Goal: Transaction & Acquisition: Purchase product/service

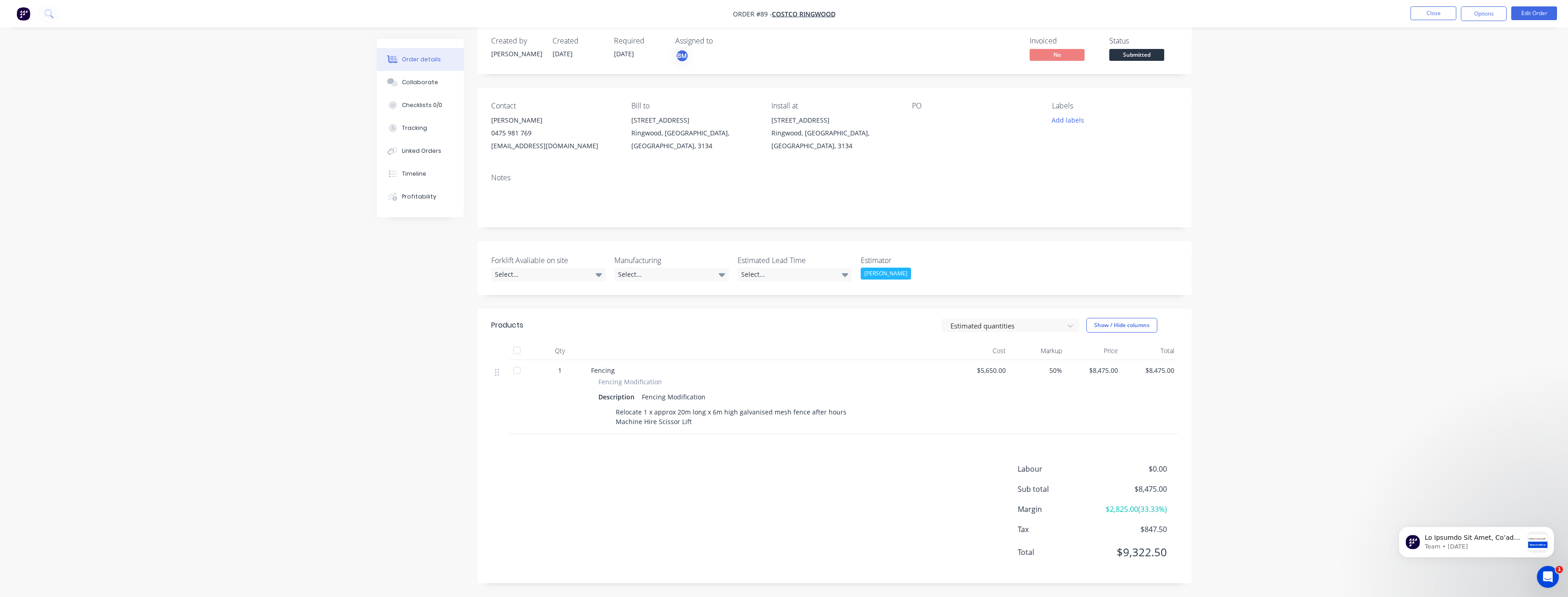
click at [221, 214] on div "Order details Collaborate Checklists 0/0 Tracking Linked Orders Timeline Profit…" at bounding box center [784, 291] width 1568 height 610
click at [259, 177] on div "Order details Collaborate Checklists 0/0 Tracking Linked Orders Timeline Profit…" at bounding box center [784, 291] width 1568 height 610
click at [273, 318] on div "Order details Collaborate Checklists 0/0 Tracking Linked Orders Timeline Profit…" at bounding box center [784, 291] width 1568 height 610
click at [202, 186] on div "Order details Collaborate Checklists 0/0 Tracking Linked Orders Timeline Profit…" at bounding box center [784, 291] width 1568 height 610
click at [278, 105] on div "Order details Collaborate Checklists 0/0 Tracking Linked Orders Timeline Profit…" at bounding box center [784, 291] width 1568 height 610
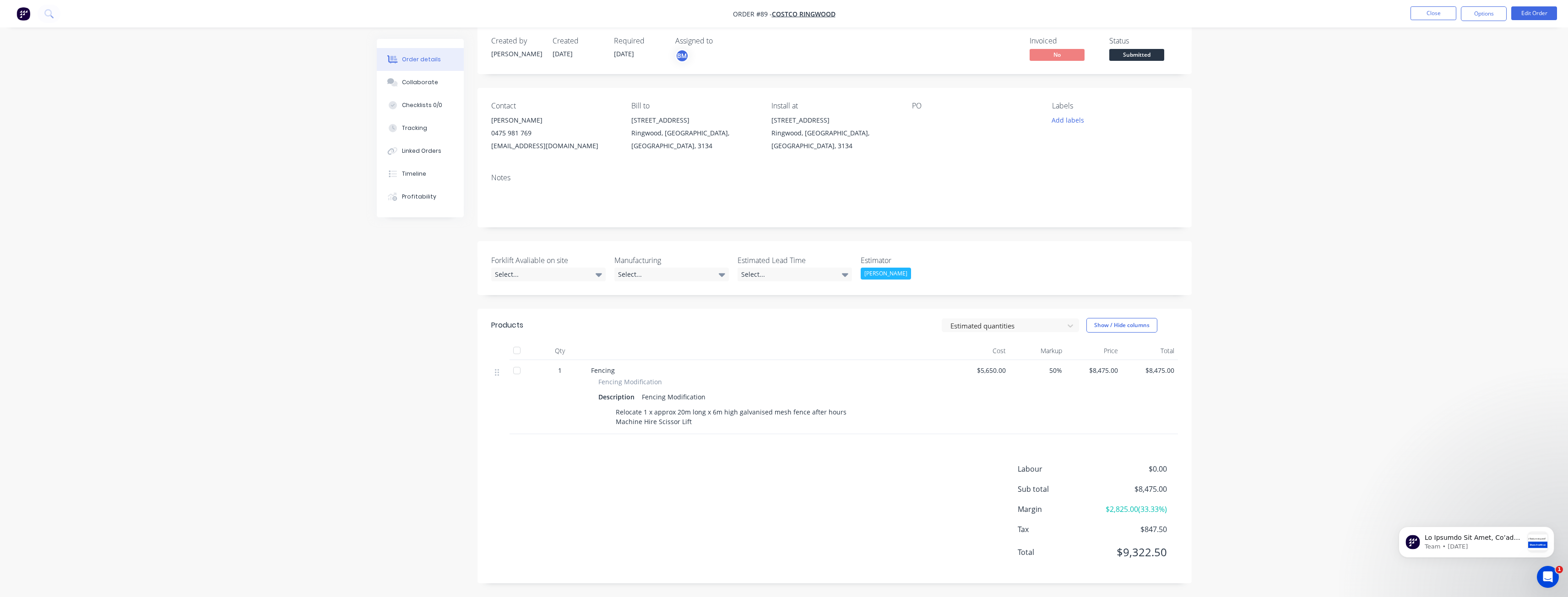
click at [289, 215] on div "Order details Collaborate Checklists 0/0 Tracking Linked Orders Timeline Profit…" at bounding box center [784, 291] width 1568 height 610
click at [261, 134] on div "Order details Collaborate Checklists 0/0 Tracking Linked Orders Timeline Profit…" at bounding box center [784, 291] width 1568 height 610
click at [282, 125] on div "Order details Collaborate Checklists 0/0 Tracking Linked Orders Timeline Profit…" at bounding box center [784, 291] width 1568 height 610
click at [416, 78] on button "Collaborate" at bounding box center [420, 82] width 87 height 23
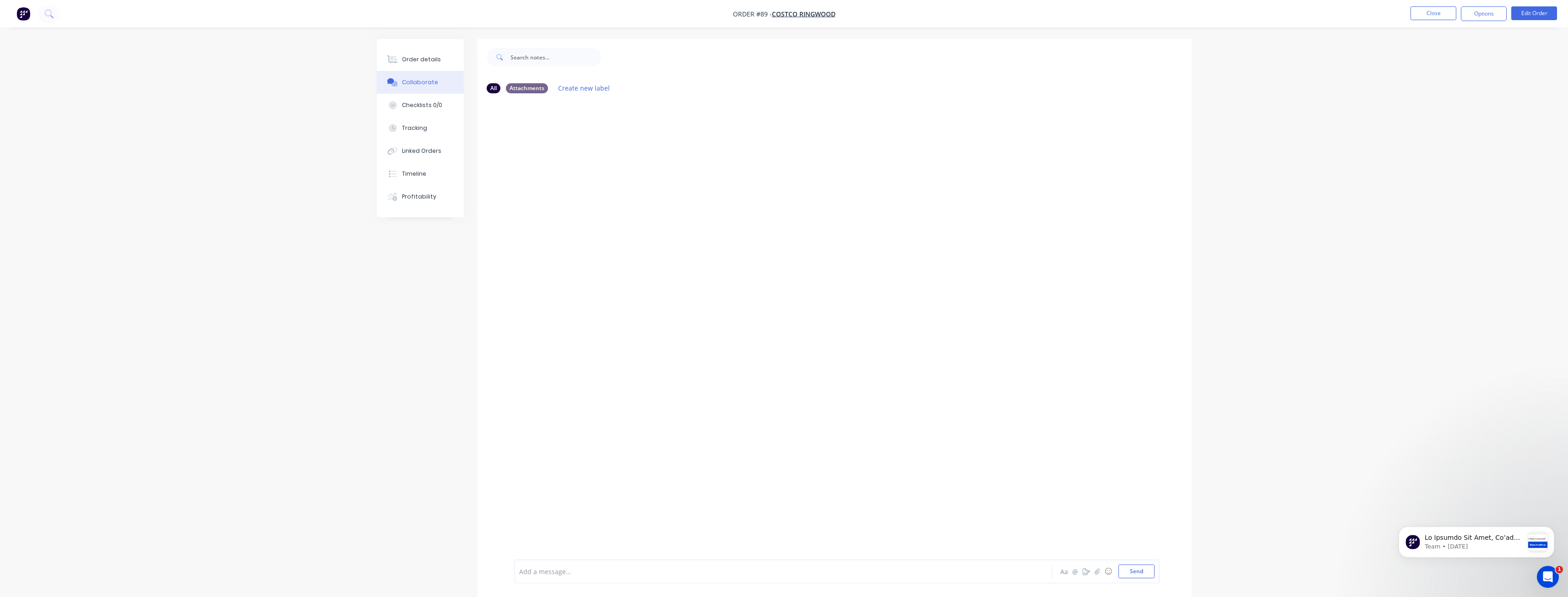
click at [579, 571] on div at bounding box center [757, 572] width 476 height 10
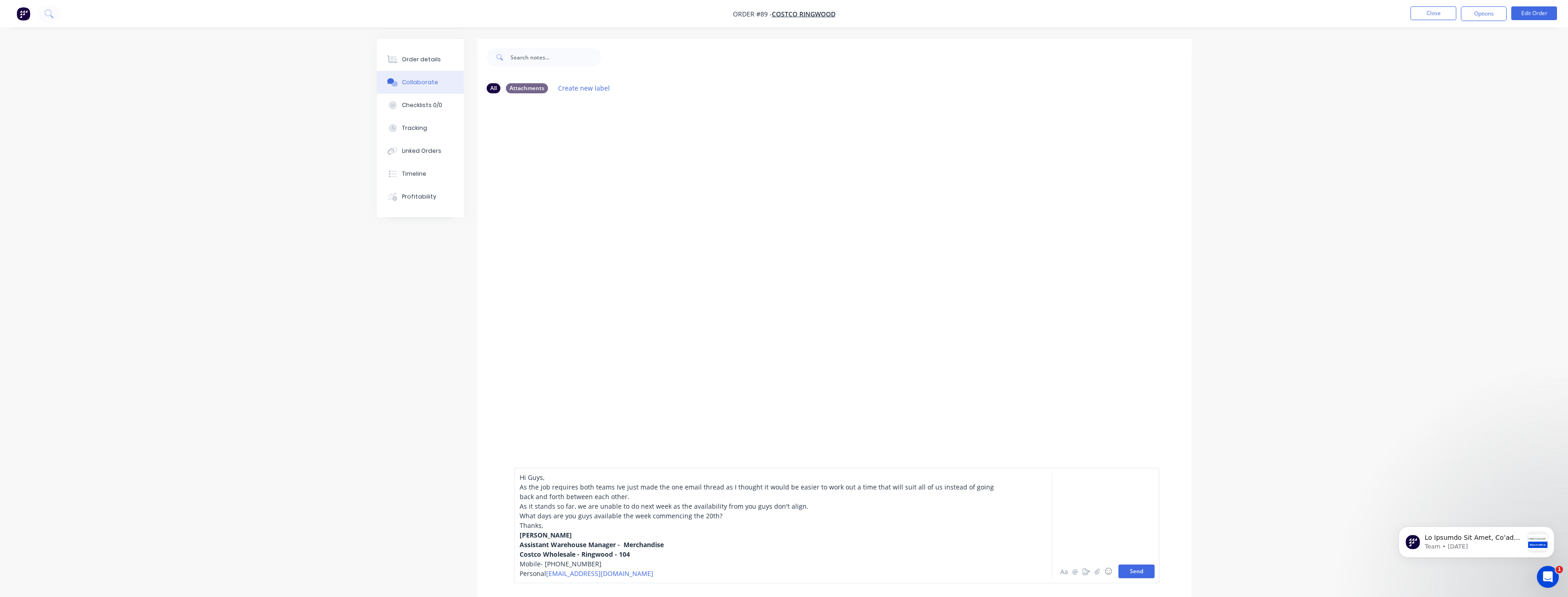
click at [1131, 572] on button "Send" at bounding box center [1136, 571] width 36 height 13
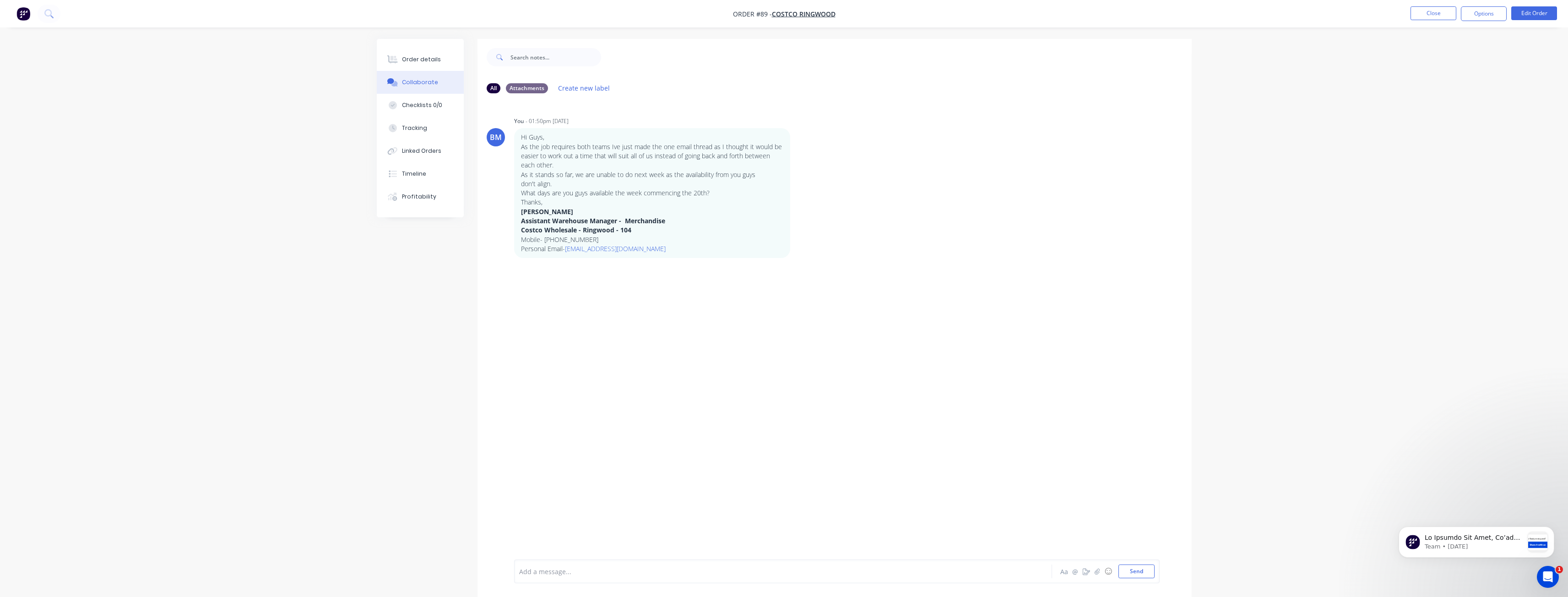
click at [413, 335] on div "All Attachments Create new label BM You - 01:50pm 09/10/25 Hi Guys, As the job …" at bounding box center [784, 325] width 815 height 572
click at [537, 573] on div at bounding box center [757, 572] width 476 height 10
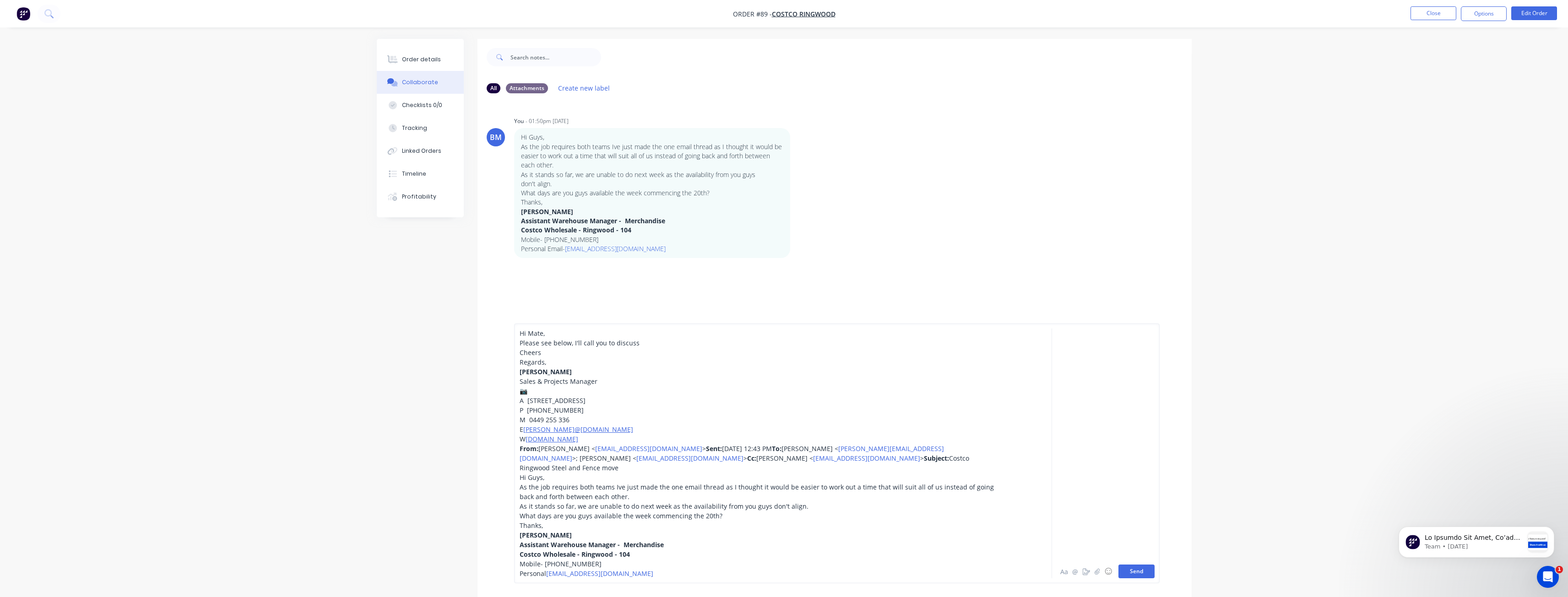
click at [1144, 568] on button "Send" at bounding box center [1136, 571] width 36 height 13
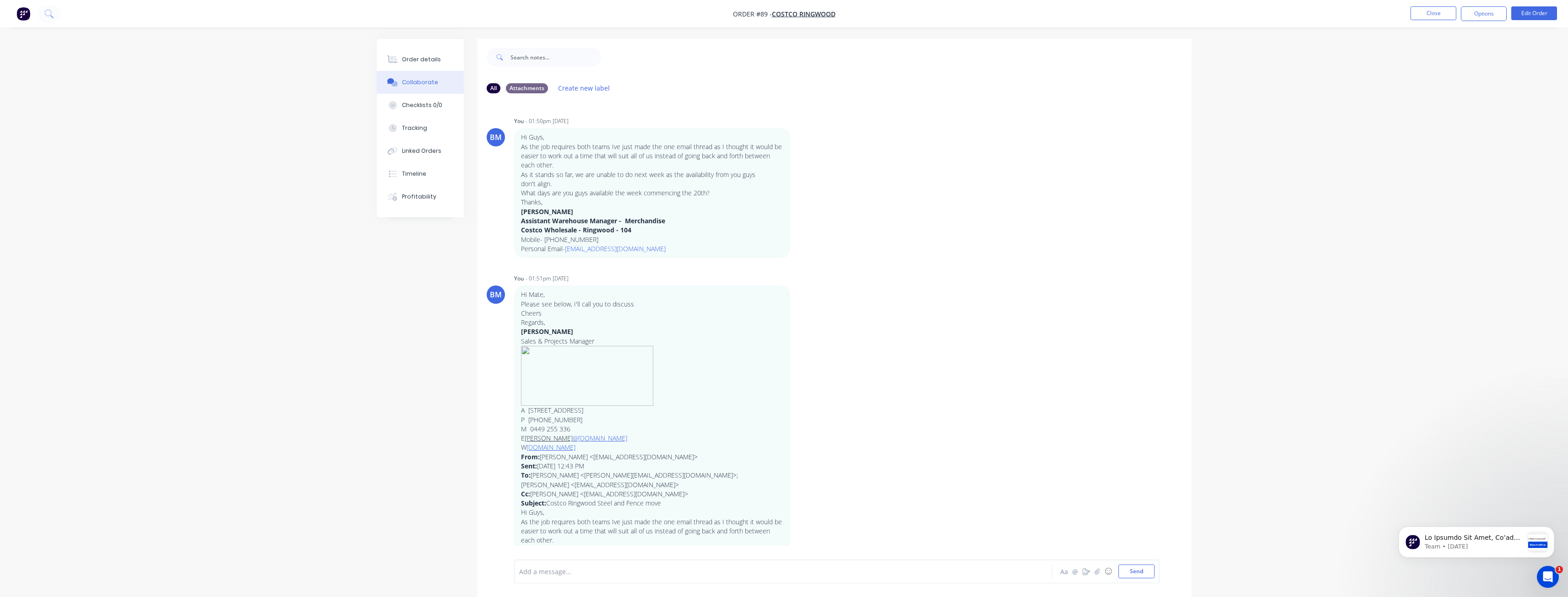
click at [372, 394] on div "Order details Collaborate Checklists 0/0 Tracking Linked Orders Timeline Profit…" at bounding box center [784, 325] width 833 height 572
drag, startPoint x: 414, startPoint y: 59, endPoint x: 414, endPoint y: 54, distance: 5.0
click at [418, 54] on button "Order details" at bounding box center [420, 59] width 87 height 23
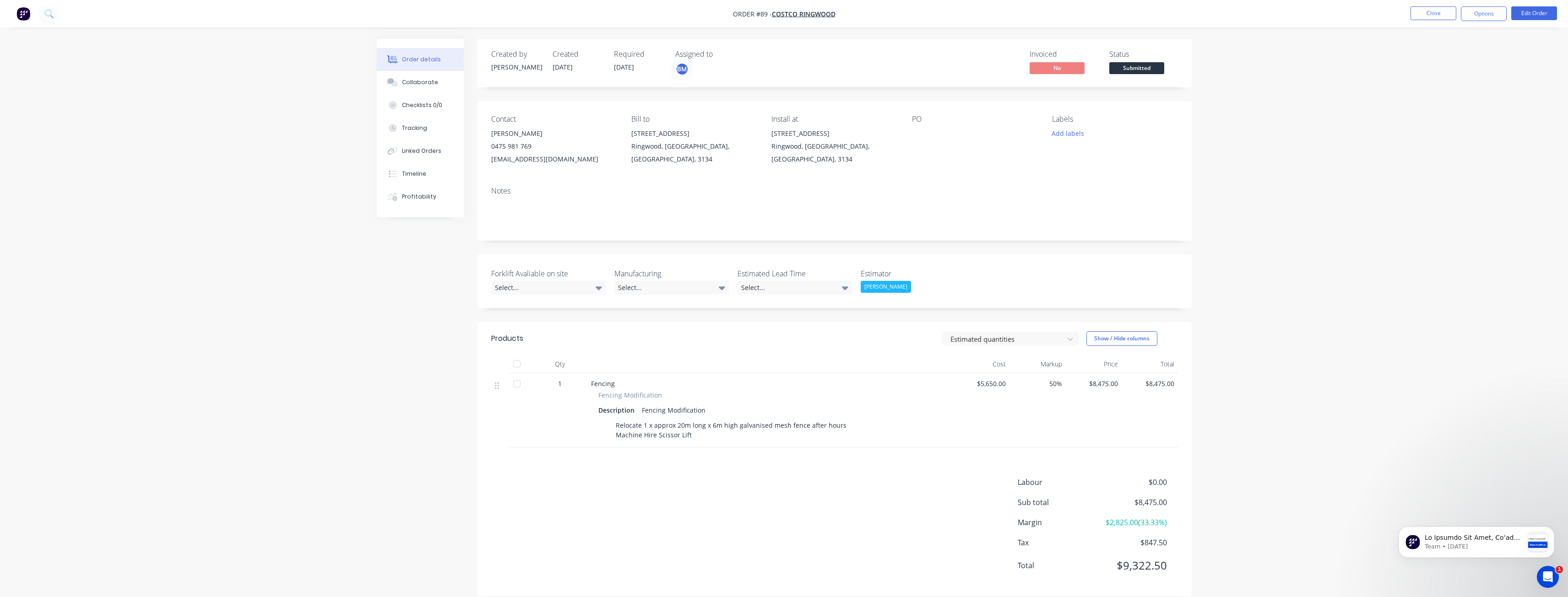
click at [150, 183] on div "Order details Collaborate Checklists 0/0 Tracking Linked Orders Timeline Profit…" at bounding box center [784, 305] width 1568 height 610
click at [149, 21] on nav "Order #89 - Costco Ringwood Close Options Edit Order" at bounding box center [784, 13] width 1568 height 27
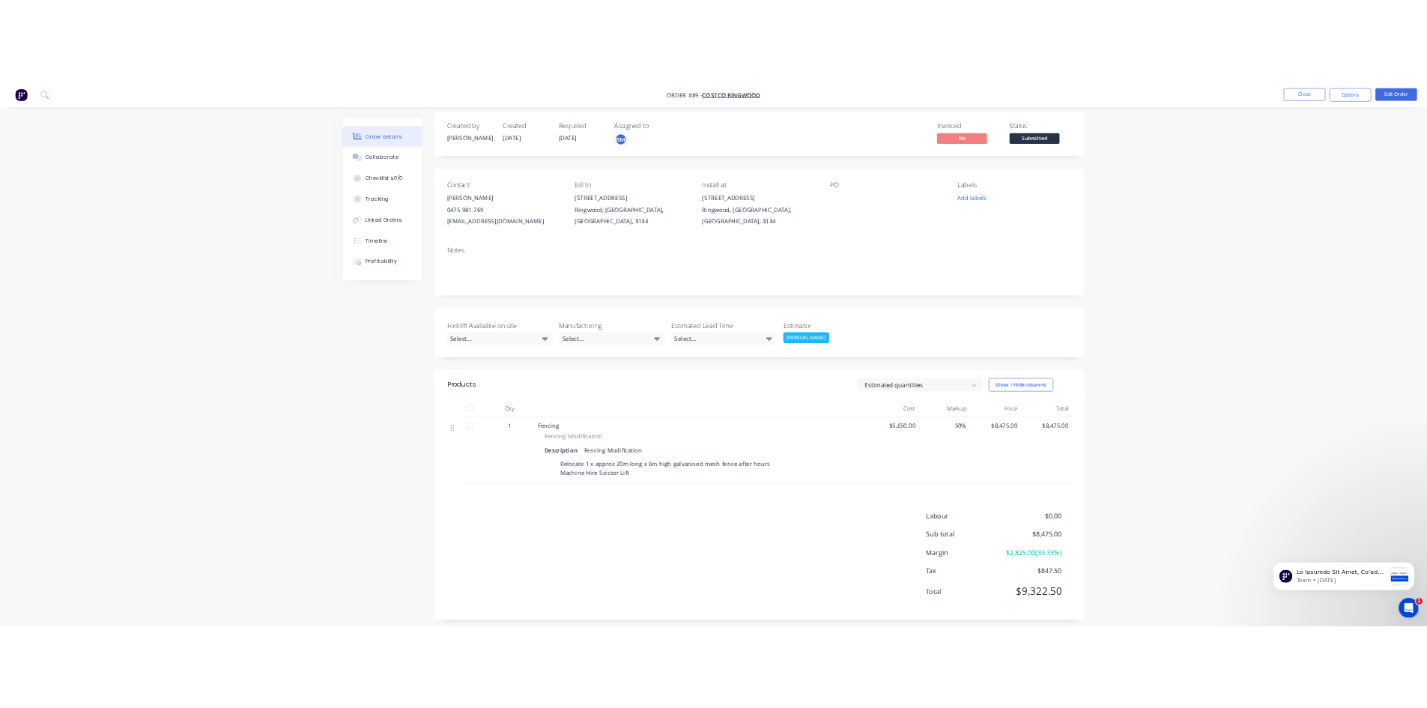
scroll to position [22, 0]
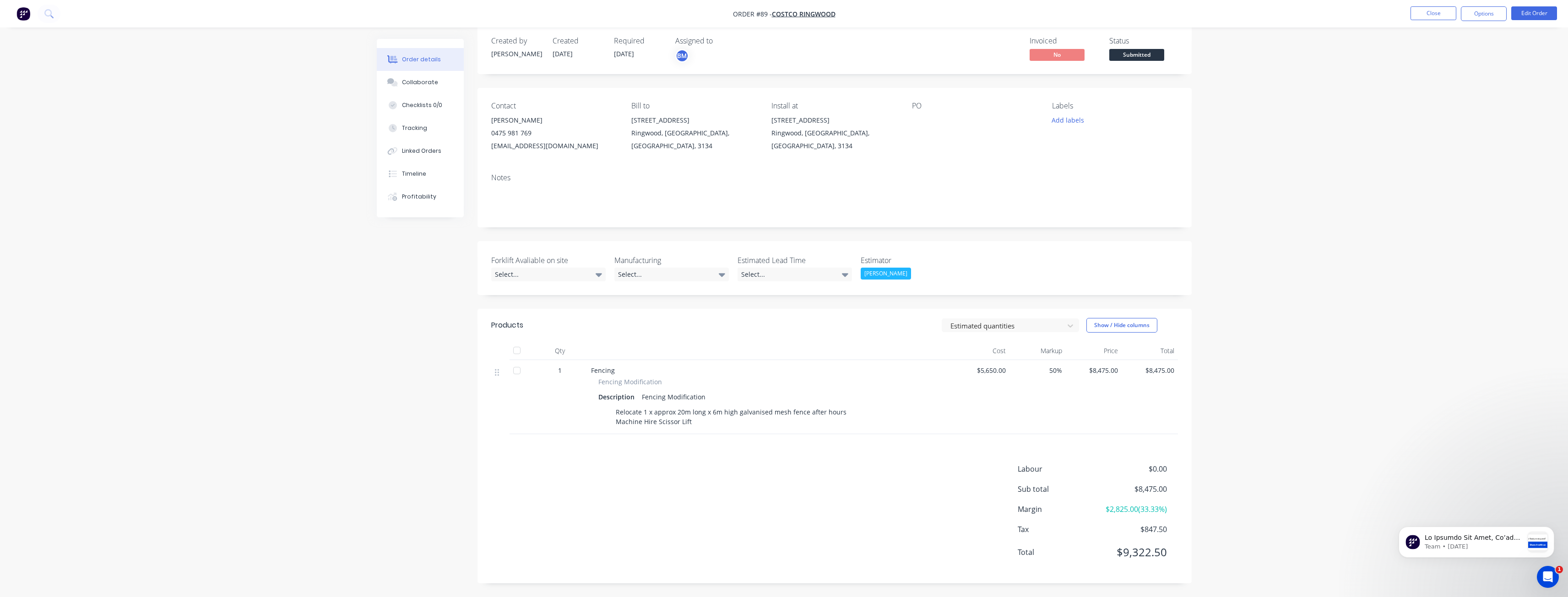
click at [240, 225] on div "Order details Collaborate Checklists 0/0 Tracking Linked Orders Timeline Profit…" at bounding box center [784, 291] width 1568 height 610
click at [240, 193] on div "Order details Collaborate Checklists 0/0 Tracking Linked Orders Timeline Profit…" at bounding box center [784, 291] width 1568 height 610
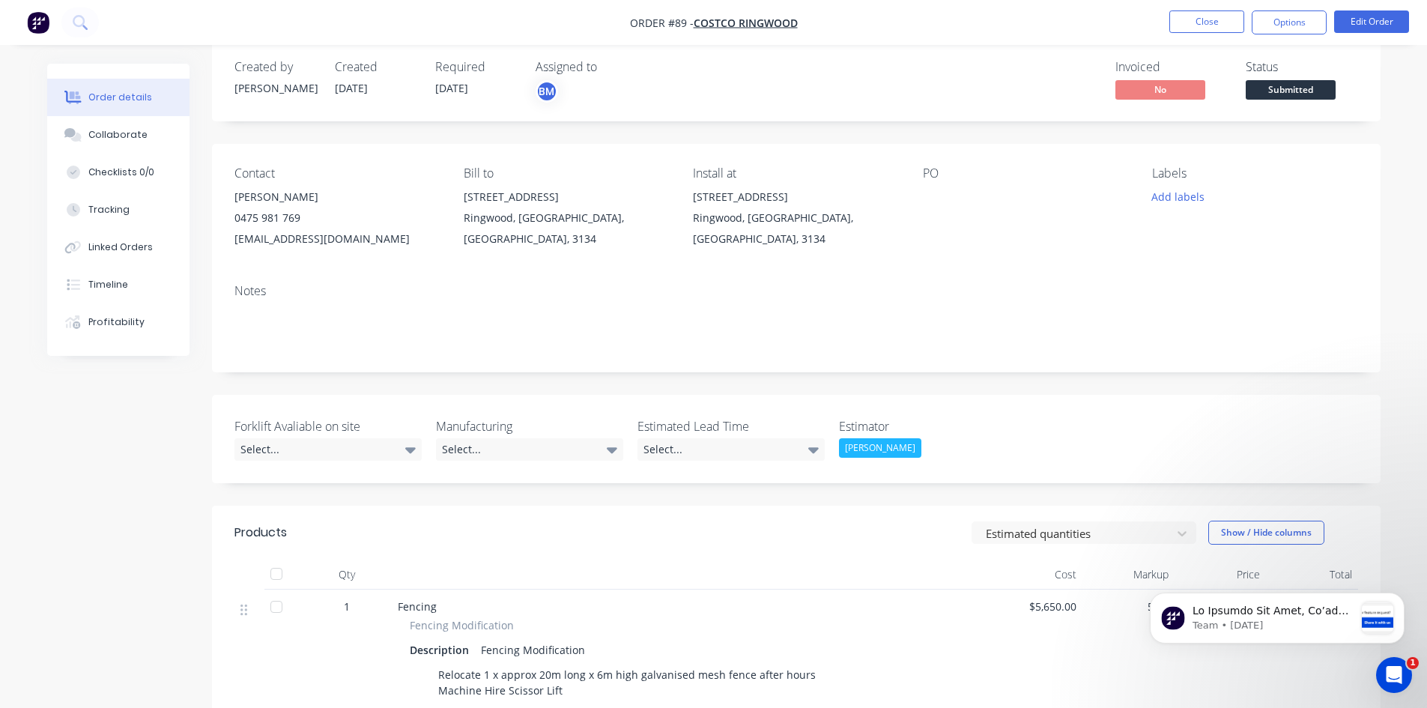
click at [186, 443] on div "Created by Budd Created 09/10/25 Required 11/07/25 Assigned to BM Invoiced No S…" at bounding box center [713, 509] width 1333 height 935
drag, startPoint x: 1437, startPoint y: 317, endPoint x: 1025, endPoint y: 257, distance: 416.2
click at [1025, 257] on div "Contact Ben Hansen 0475 981 769 bhansen@costco.com.au Bill to 29 Bond Street Ri…" at bounding box center [796, 208] width 1168 height 128
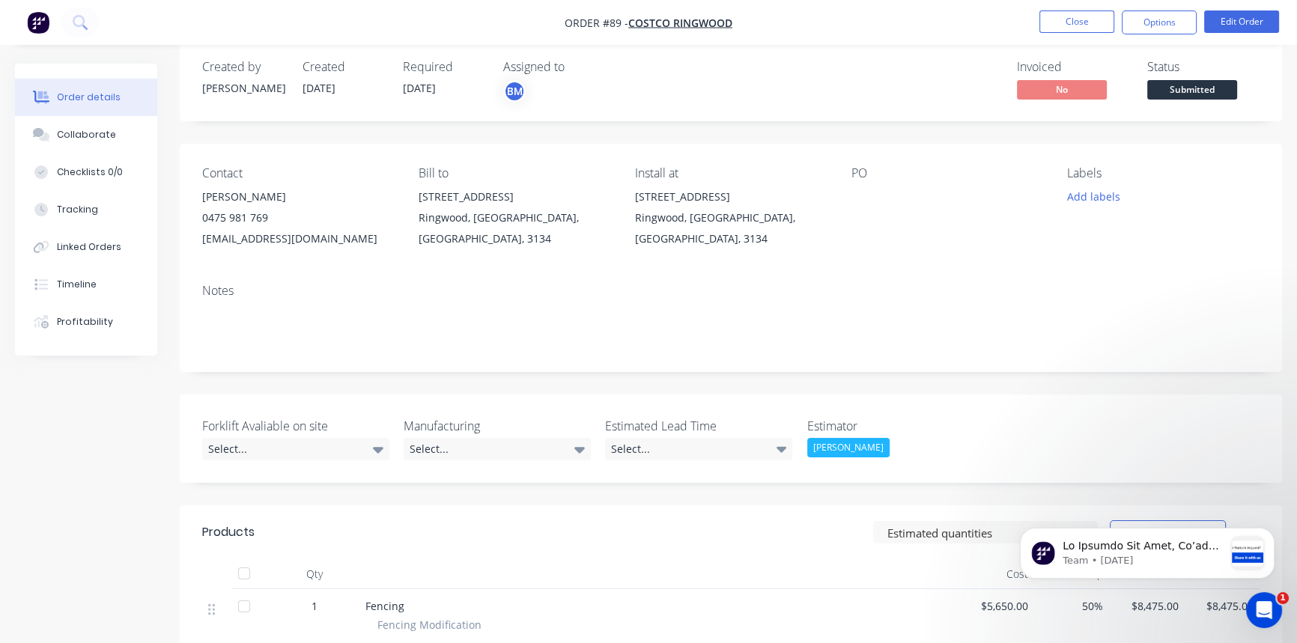
click at [1164, 288] on div "Notes" at bounding box center [730, 291] width 1057 height 14
click at [189, 212] on div "Contact Ben Hansen 0475 981 769 bhansen@costco.com.au Bill to 29 Bond Street Ri…" at bounding box center [731, 208] width 1102 height 128
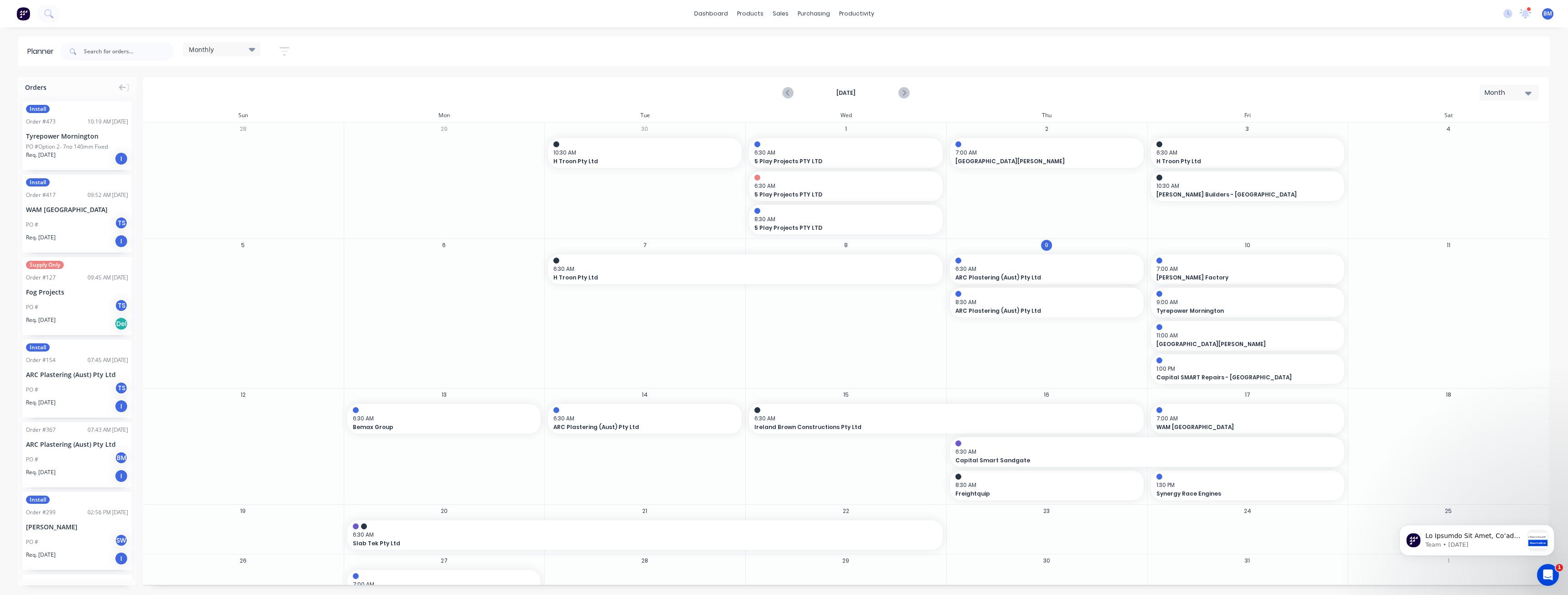
click at [534, 49] on div "Monthly Save new view None edit Monthly (Default) edit Show/Hide users Show/Hid…" at bounding box center [804, 51] width 1491 height 27
click at [844, 420] on span "6:30 AM" at bounding box center [943, 418] width 379 height 8
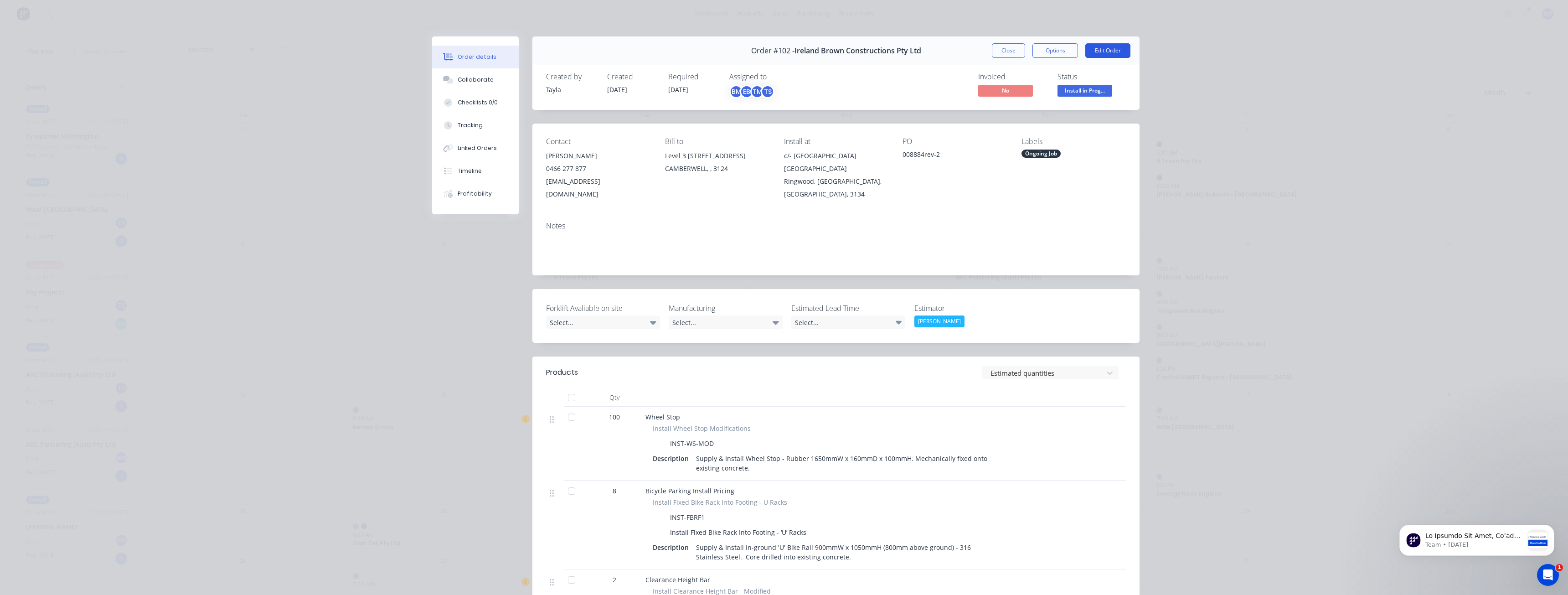
click at [1099, 51] on button "Edit Order" at bounding box center [1108, 51] width 45 height 15
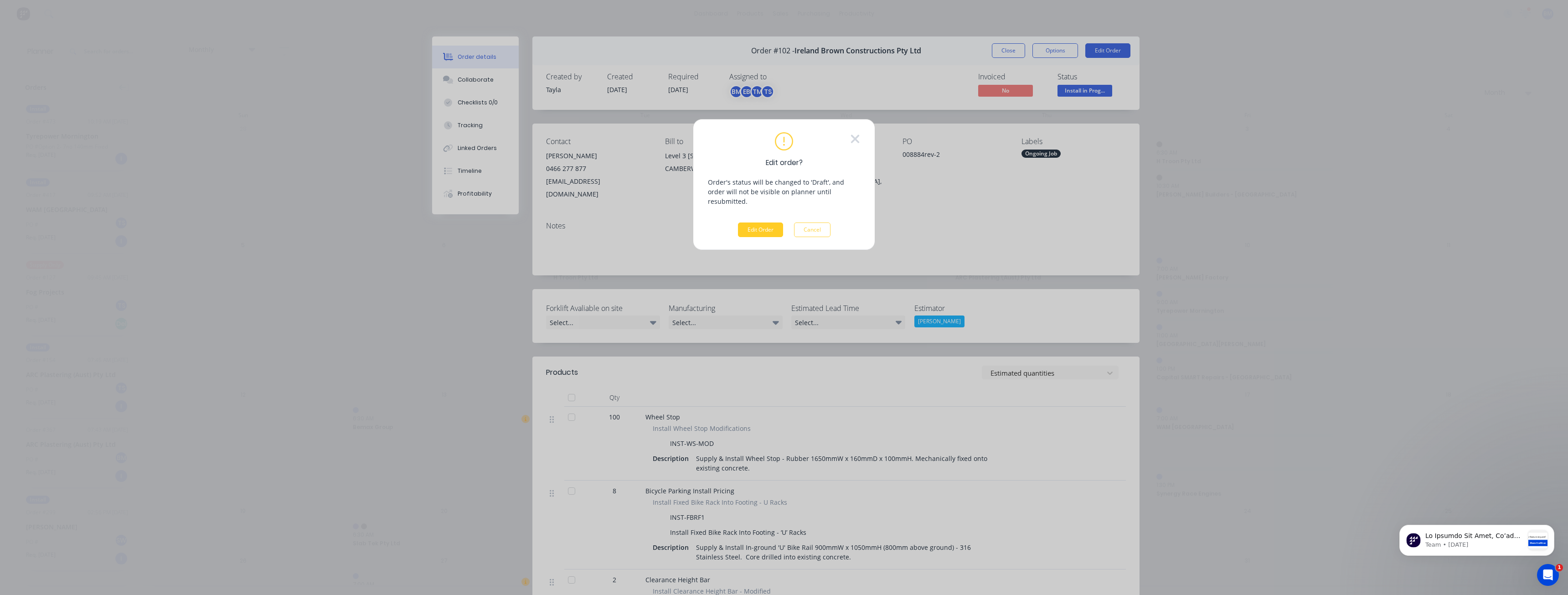
click at [764, 222] on button "Edit Order" at bounding box center [760, 230] width 45 height 15
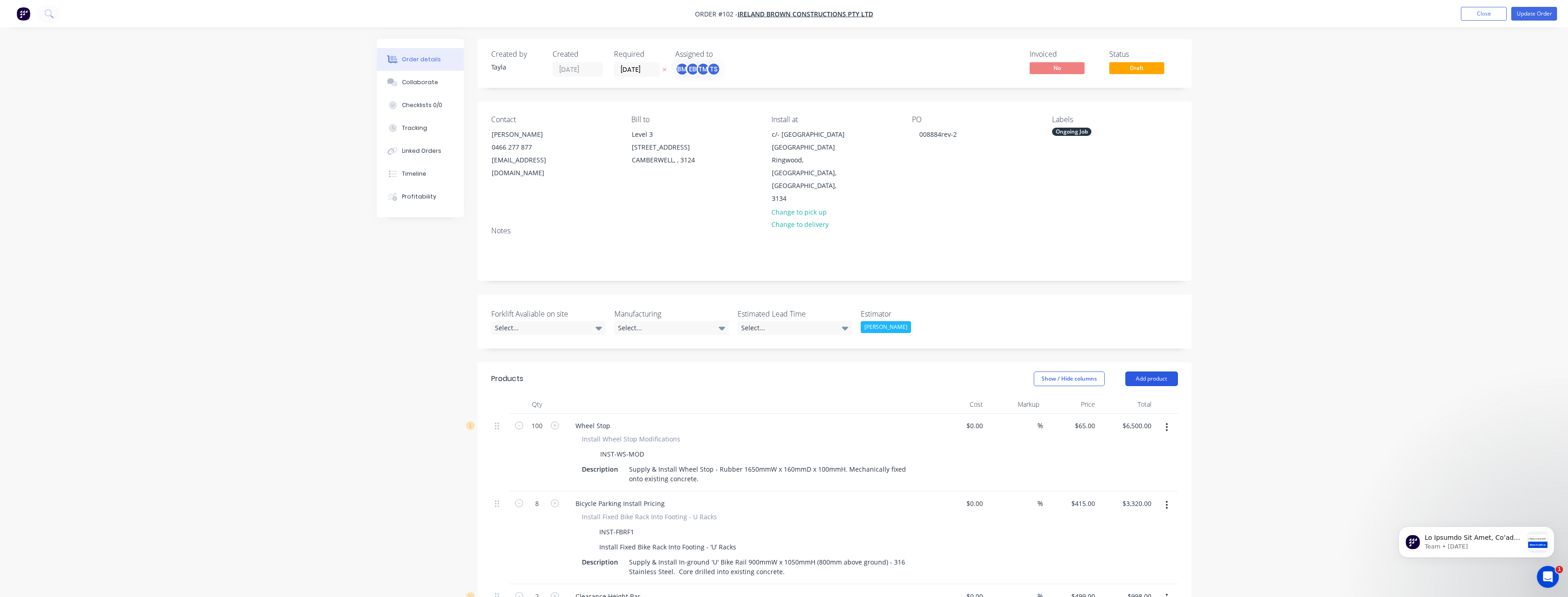
click at [1151, 372] on button "Add product" at bounding box center [1152, 379] width 53 height 15
click at [1144, 395] on div "Product catalogue" at bounding box center [1134, 402] width 70 height 13
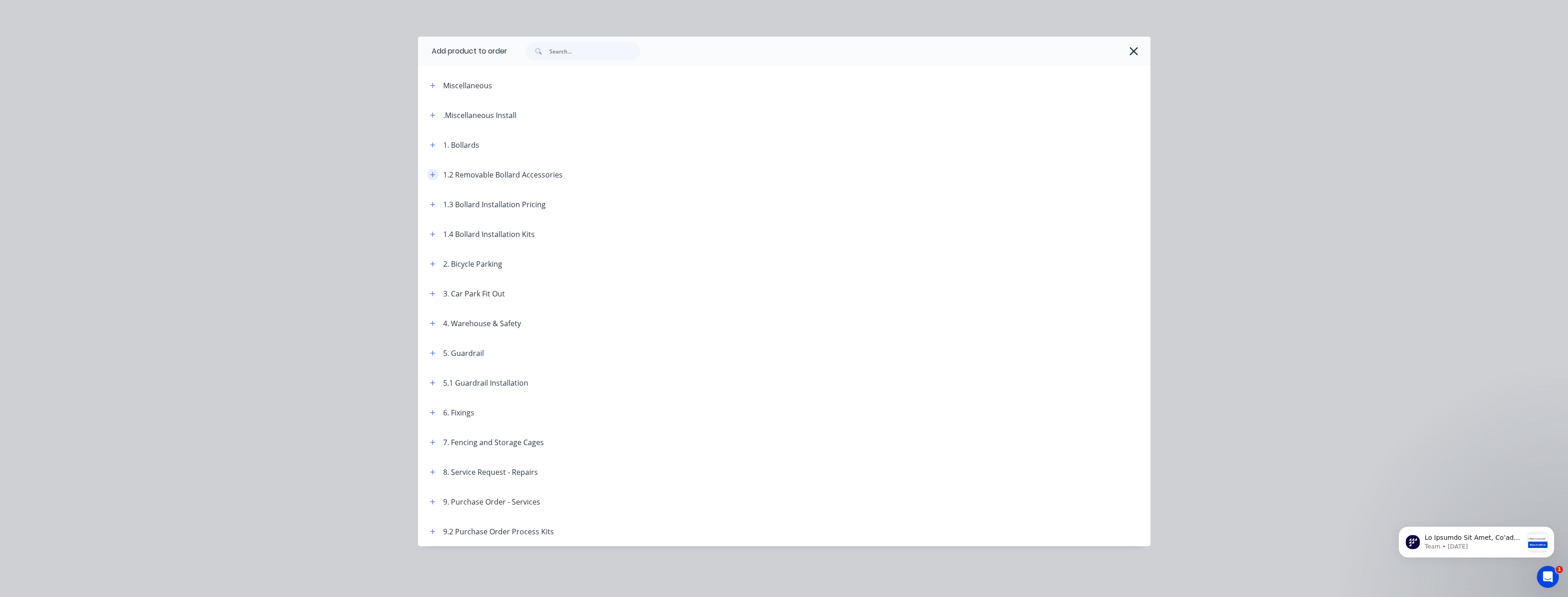
click at [431, 176] on icon "button" at bounding box center [432, 175] width 6 height 6
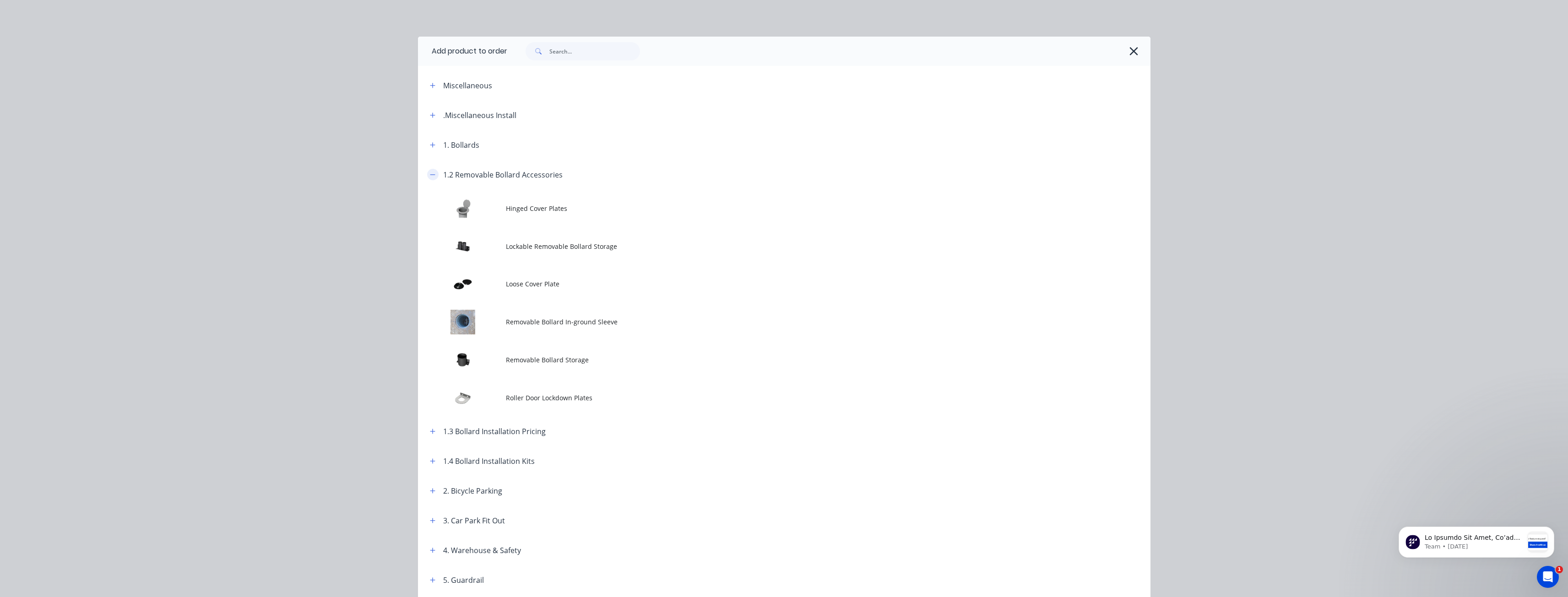
click at [431, 176] on icon "button" at bounding box center [432, 175] width 6 height 6
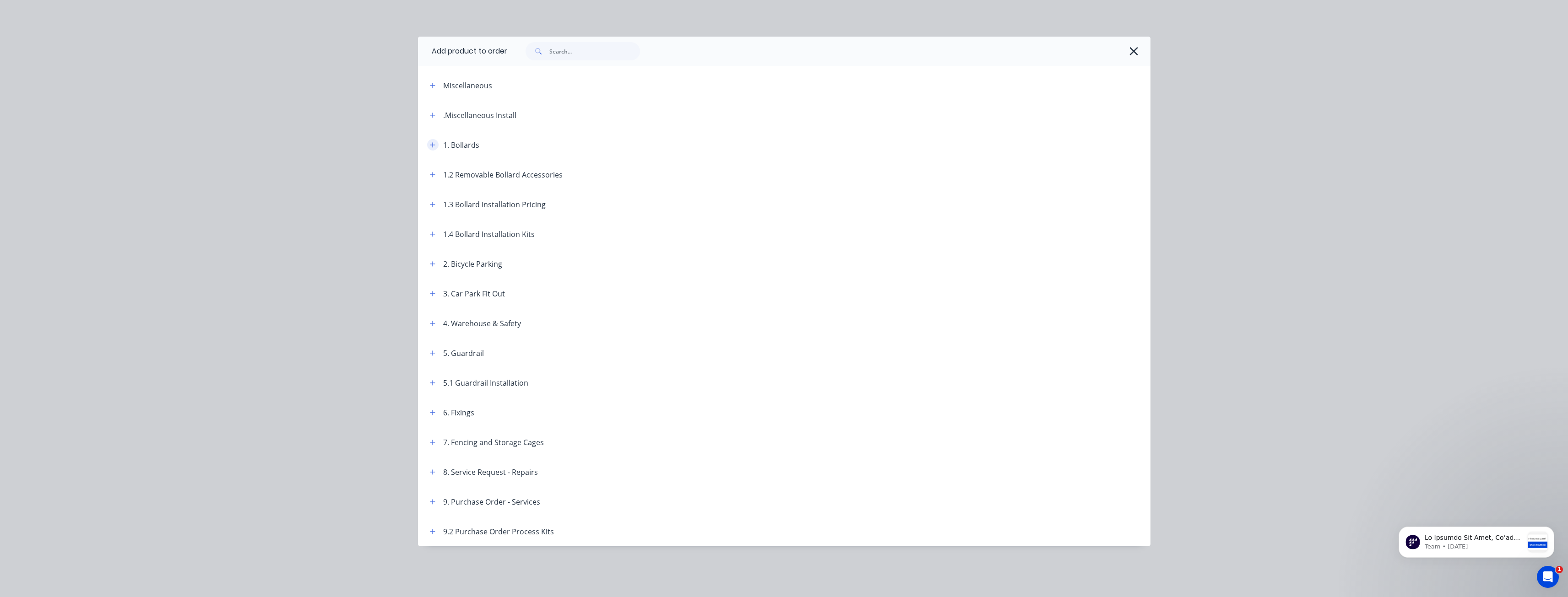
click at [433, 143] on icon "button" at bounding box center [432, 145] width 6 height 6
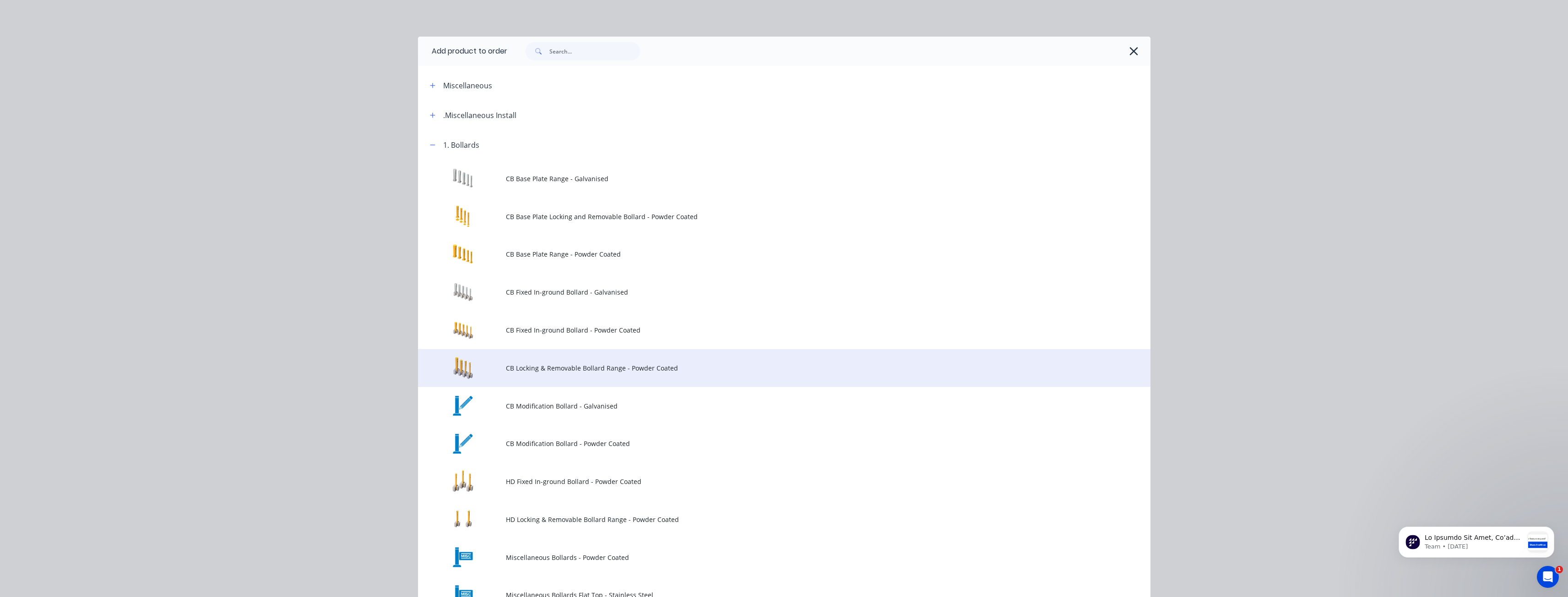
click at [583, 362] on td "CB Locking & Removable Bollard Range - Powder Coated" at bounding box center [828, 368] width 644 height 38
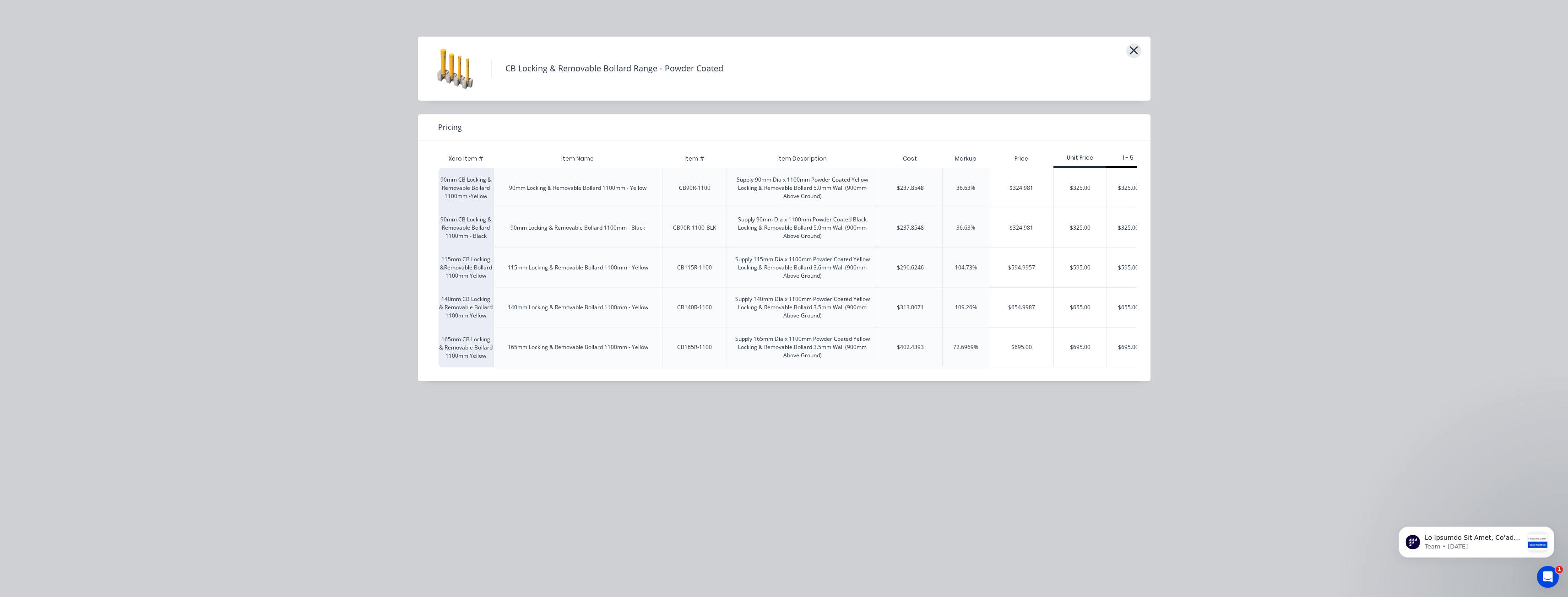
click at [1133, 50] on icon "button" at bounding box center [1133, 50] width 8 height 8
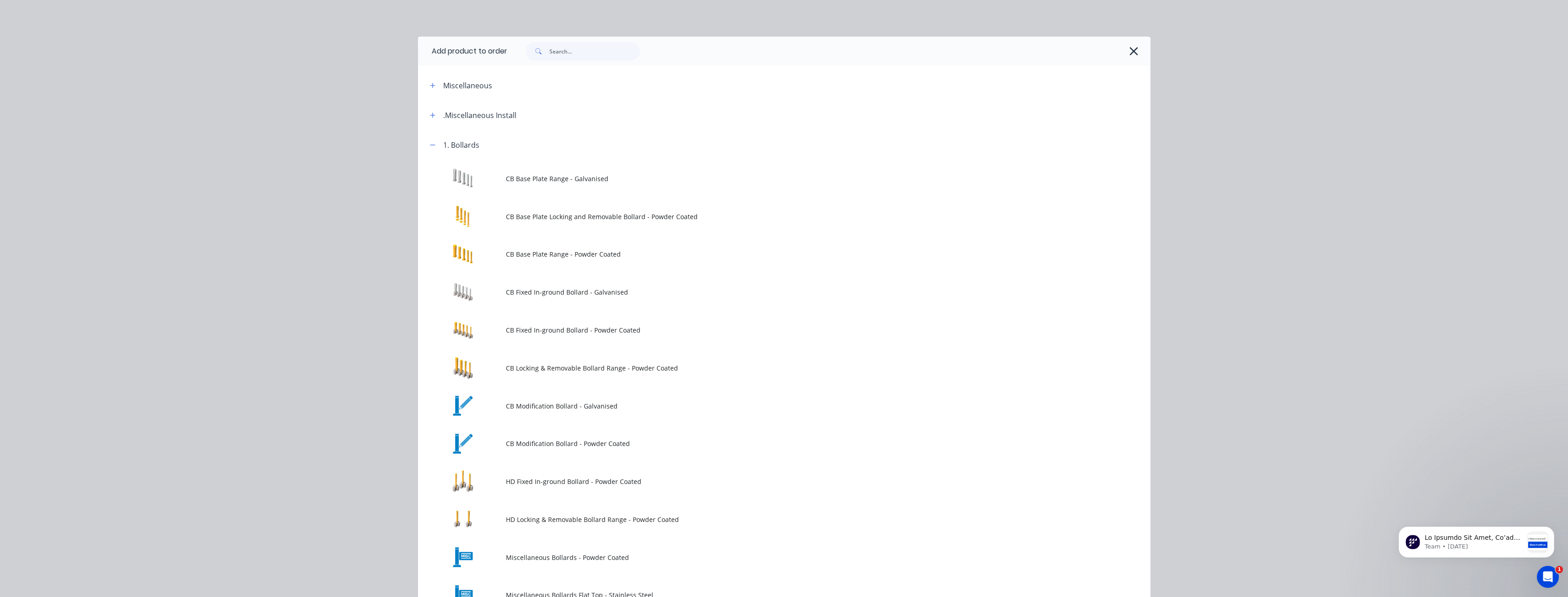
scroll to position [366, 0]
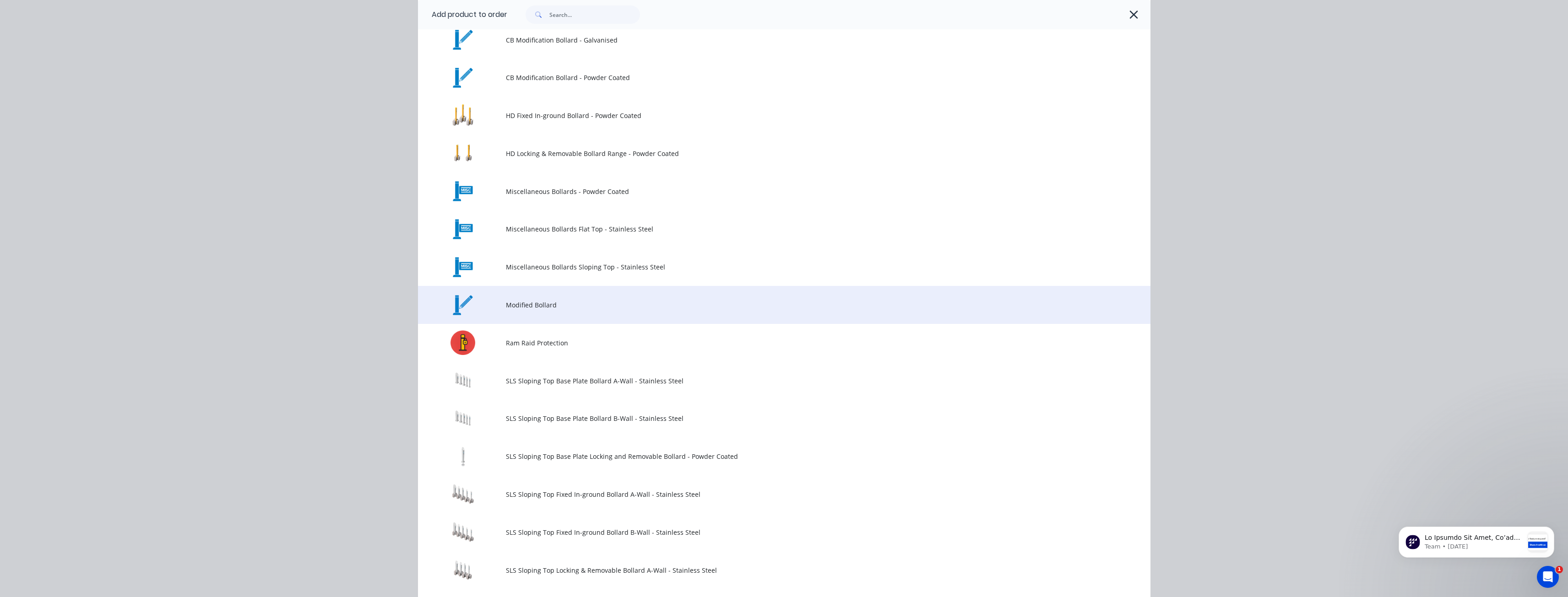
click at [547, 304] on span "Modified Bollard" at bounding box center [763, 305] width 515 height 10
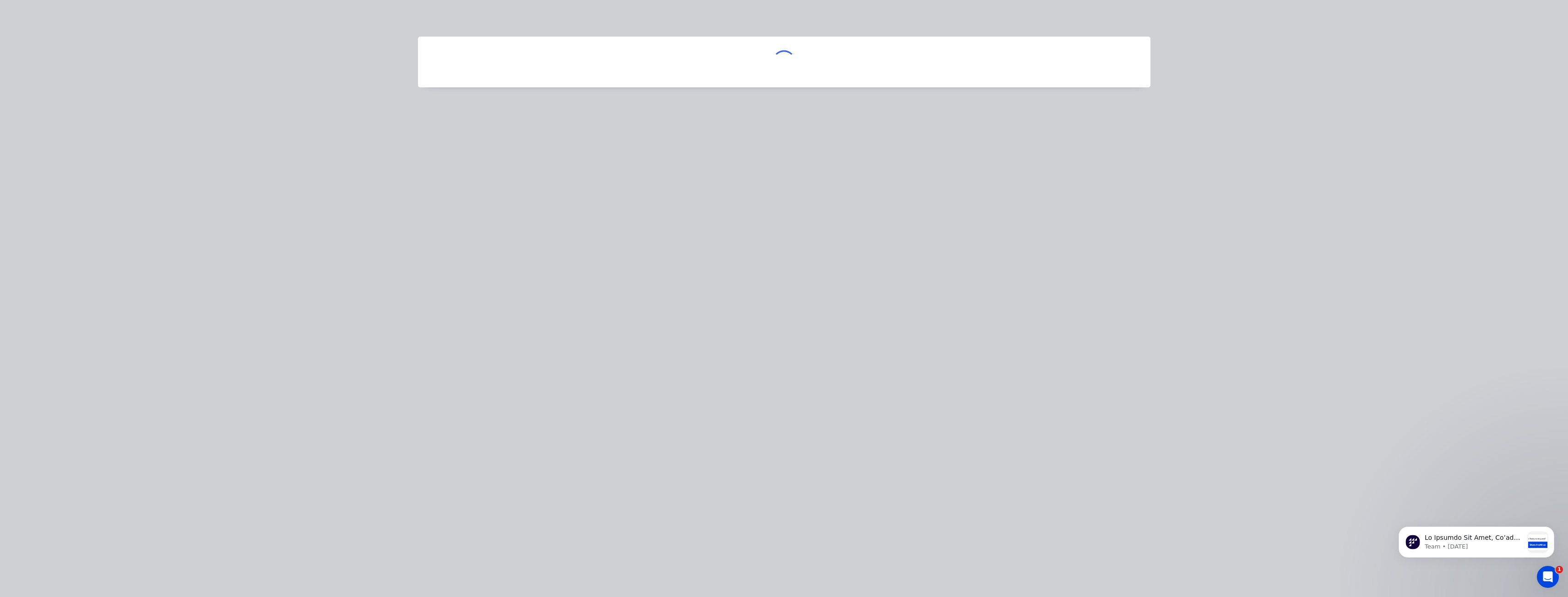
scroll to position [0, 0]
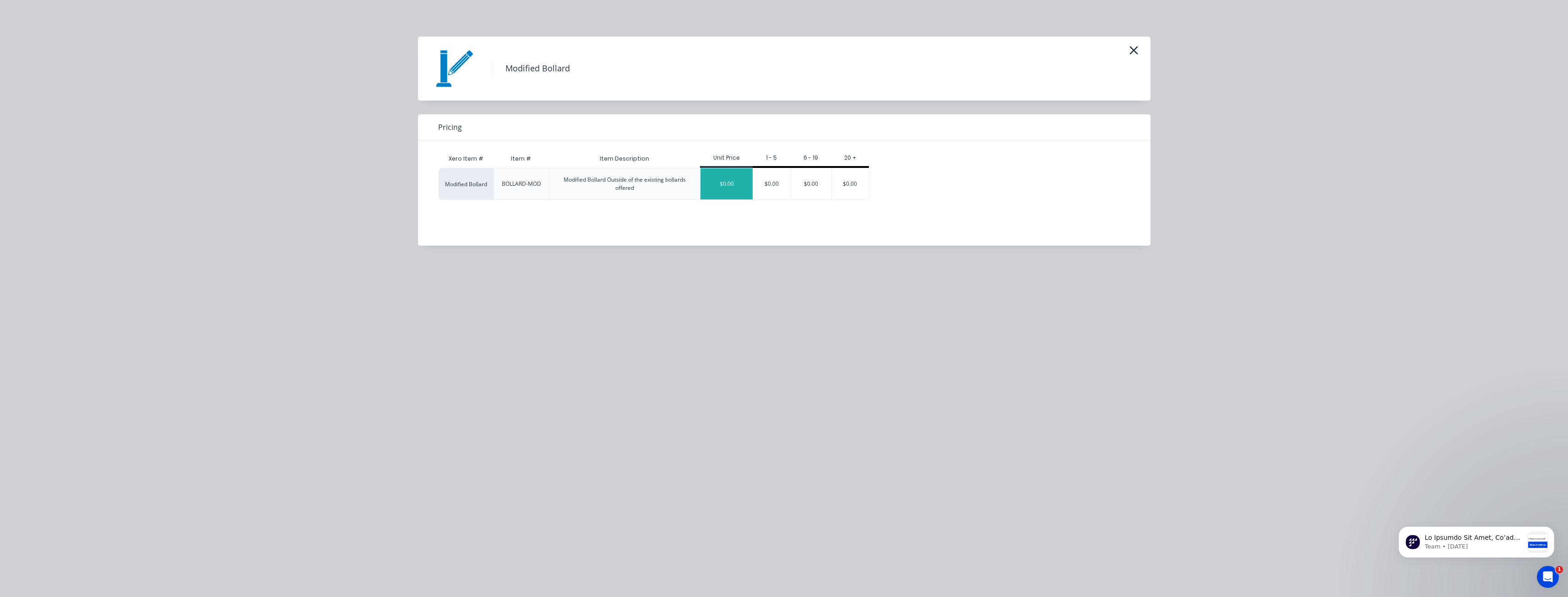
click at [729, 185] on div "$0.00" at bounding box center [726, 184] width 52 height 31
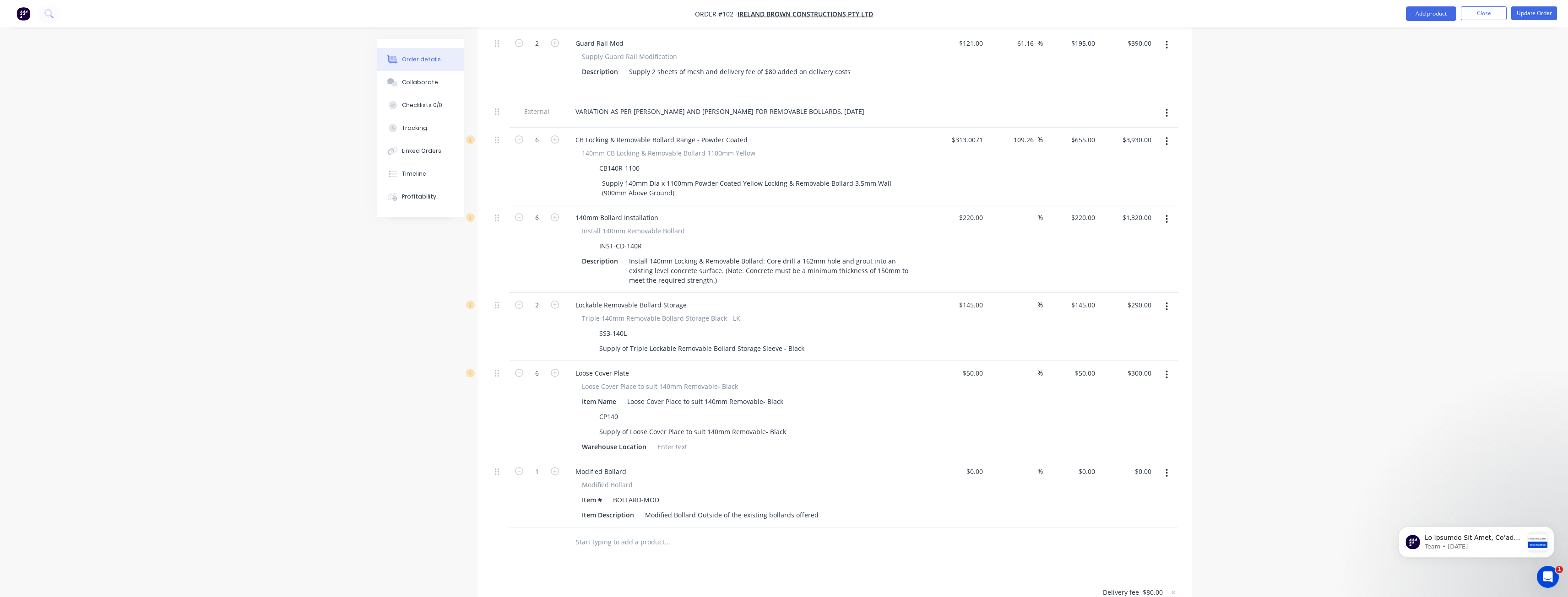
scroll to position [1193, 0]
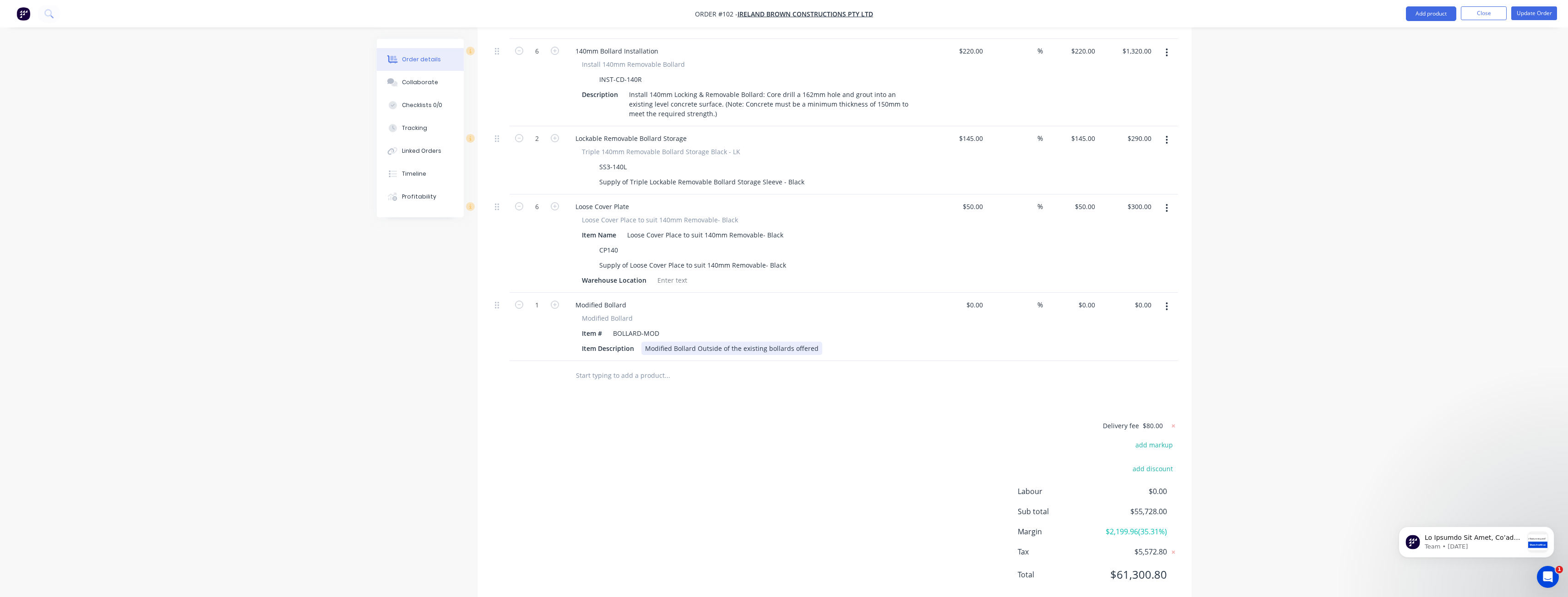
drag, startPoint x: 814, startPoint y: 326, endPoint x: 546, endPoint y: 310, distance: 268.5
click at [546, 310] on div "1 Modified Bollard Modified Bollard Item # BOLLARD-MOD Item Description Modifie…" at bounding box center [834, 327] width 686 height 68
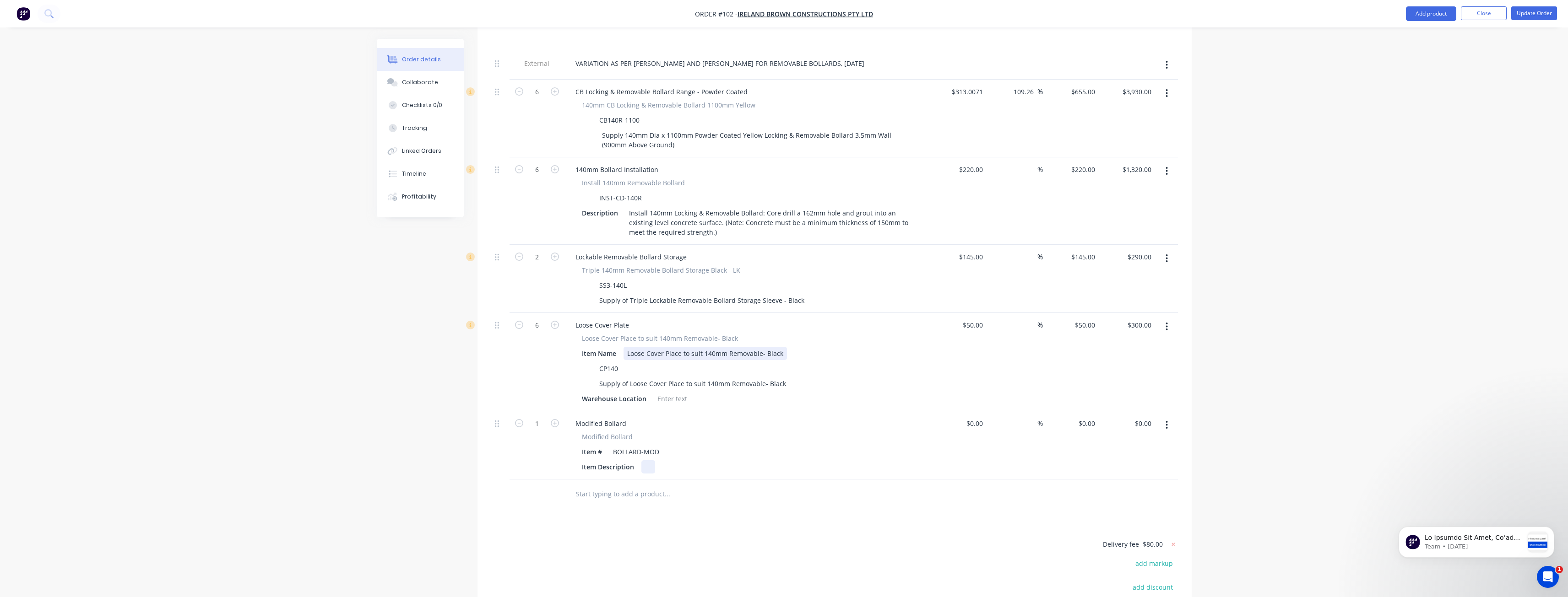
scroll to position [1056, 0]
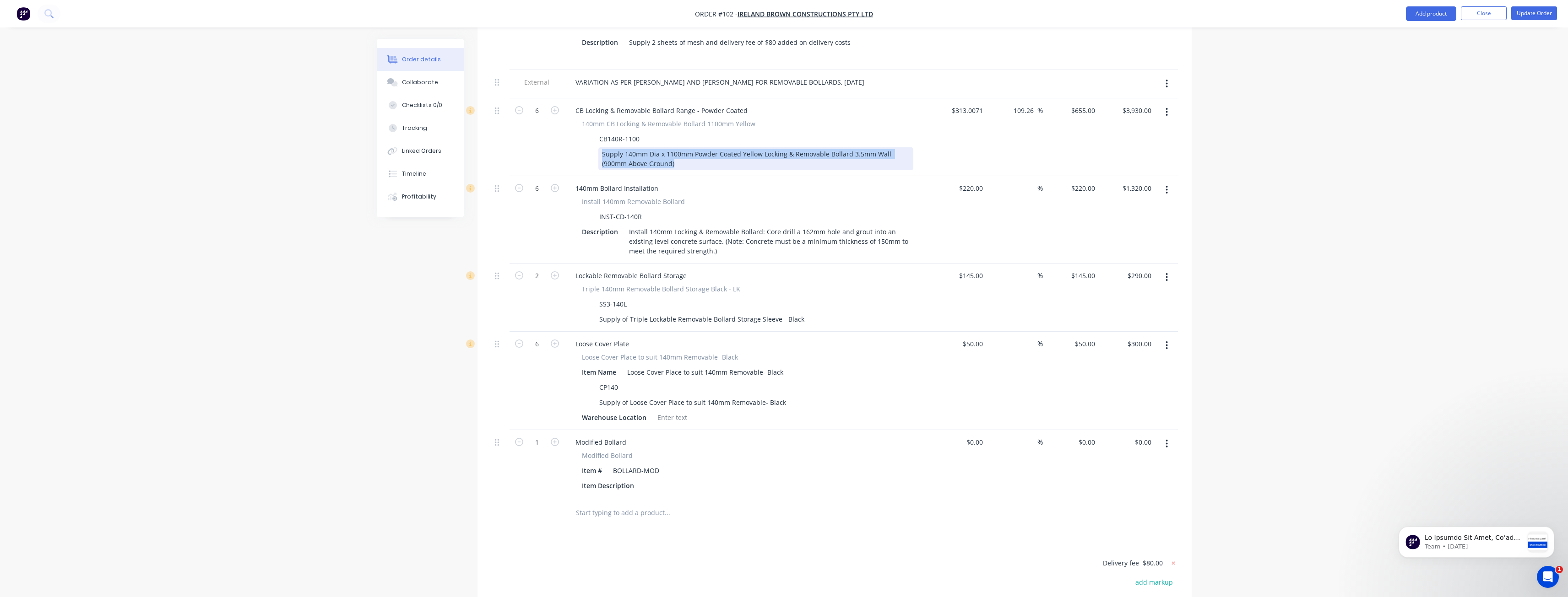
drag, startPoint x: 677, startPoint y: 142, endPoint x: 572, endPoint y: 128, distance: 105.9
click at [572, 128] on div "140mm CB Locking & Removable Bollard 1100mm Yellow CB140R-1100 Supply 140mm Dia…" at bounding box center [747, 145] width 359 height 51
copy div "Supply 140mm Dia x 1100mm Powder Coated Yellow Locking & Removable Bollard 3.5m…"
click at [643, 479] on div at bounding box center [648, 486] width 13 height 13
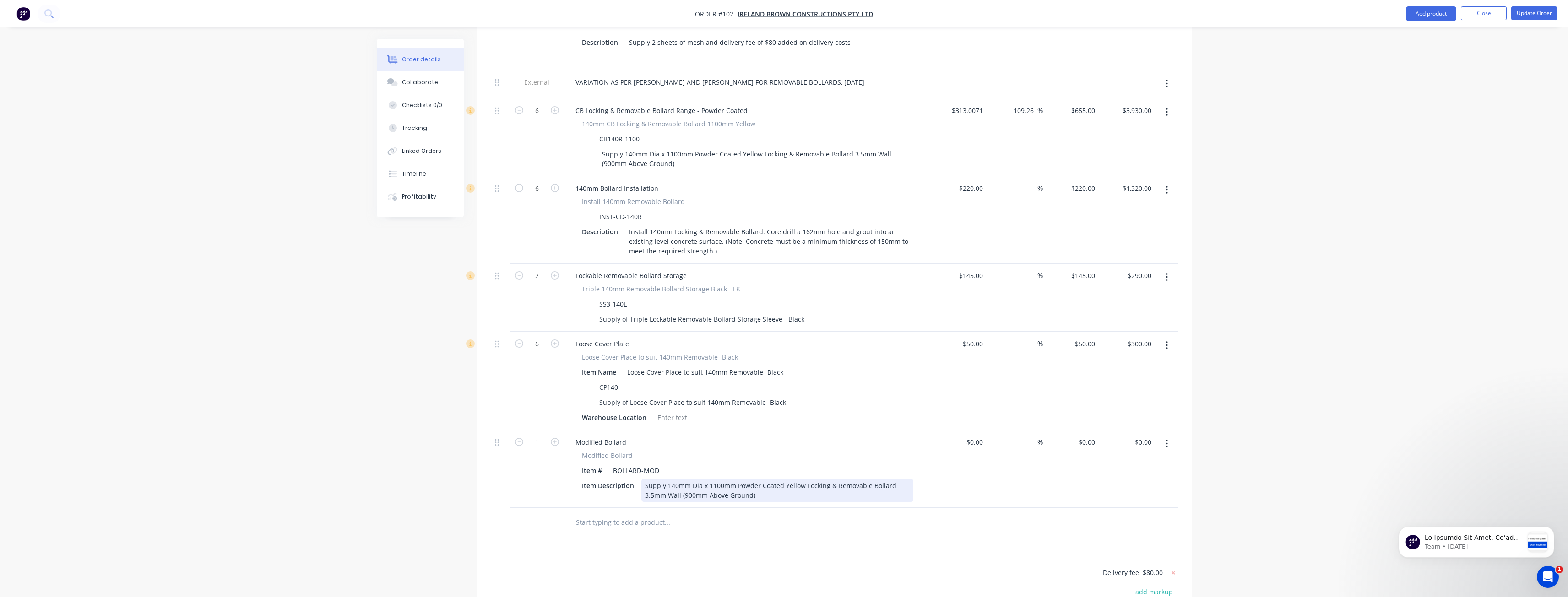
click at [713, 479] on div "Supply 140mm Dia x 1100mm Powder Coated Yellow Locking & Removable Bollard 3.5m…" at bounding box center [777, 490] width 272 height 23
click at [733, 518] on div "Products Show / Hide columns Add product Qty Cost Markup Price Total 100 Wheel …" at bounding box center [834, 30] width 714 height 1446
drag, startPoint x: 663, startPoint y: 445, endPoint x: 577, endPoint y: 450, distance: 86.1
click at [577, 451] on div "Modified Bollard Item # BOLLARD-MOD Item Description Supply 140mm Dia x 1200mm …" at bounding box center [747, 477] width 359 height 51
drag, startPoint x: 639, startPoint y: 115, endPoint x: 570, endPoint y: 115, distance: 69.0
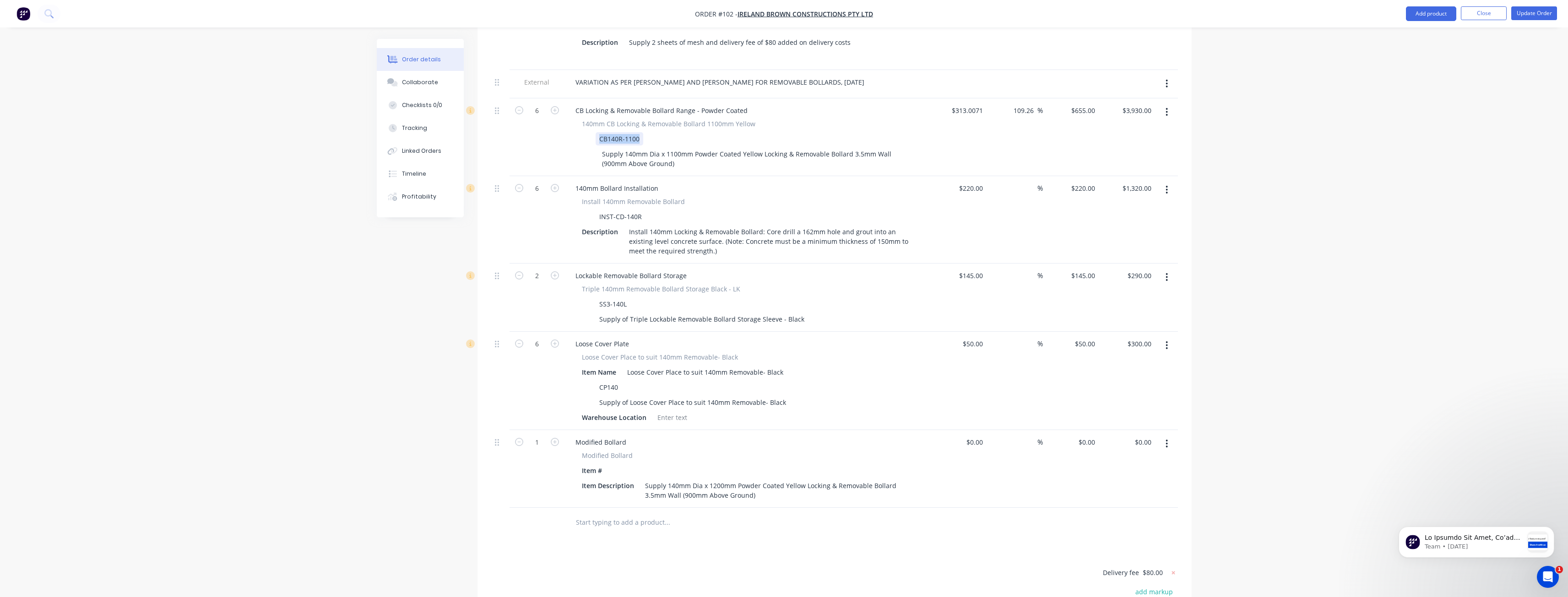
click at [570, 119] on div "140mm CB Locking & Removable Bollard 1100mm Yellow CB140R-1100 Supply 140mm Dia…" at bounding box center [747, 145] width 359 height 51
copy div "CB140R-1100"
click at [617, 464] on div at bounding box center [616, 471] width 13 height 13
click at [646, 464] on div "CB140R-1100" at bounding box center [633, 471] width 48 height 13
click at [715, 537] on div "Products Show / Hide columns Add product Qty Cost Markup Price Total 100 Wheel …" at bounding box center [834, 30] width 714 height 1446
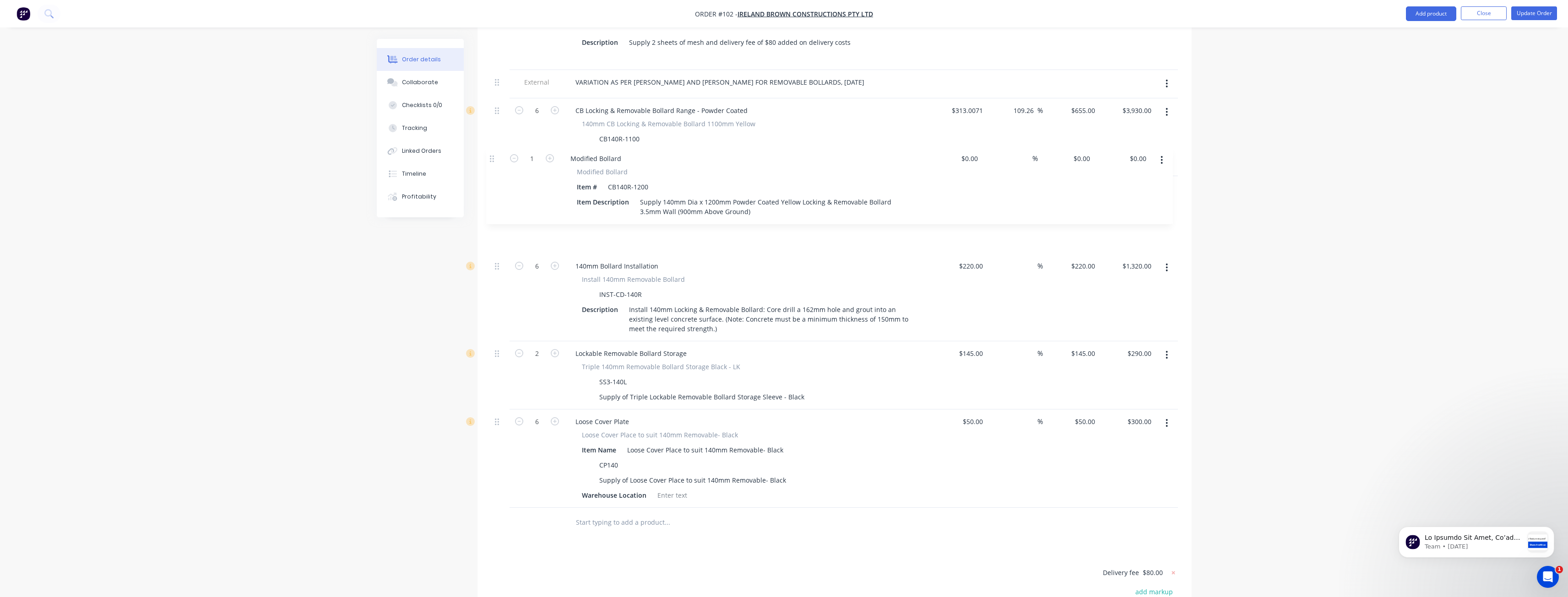
drag, startPoint x: 498, startPoint y: 420, endPoint x: 491, endPoint y: 154, distance: 266.1
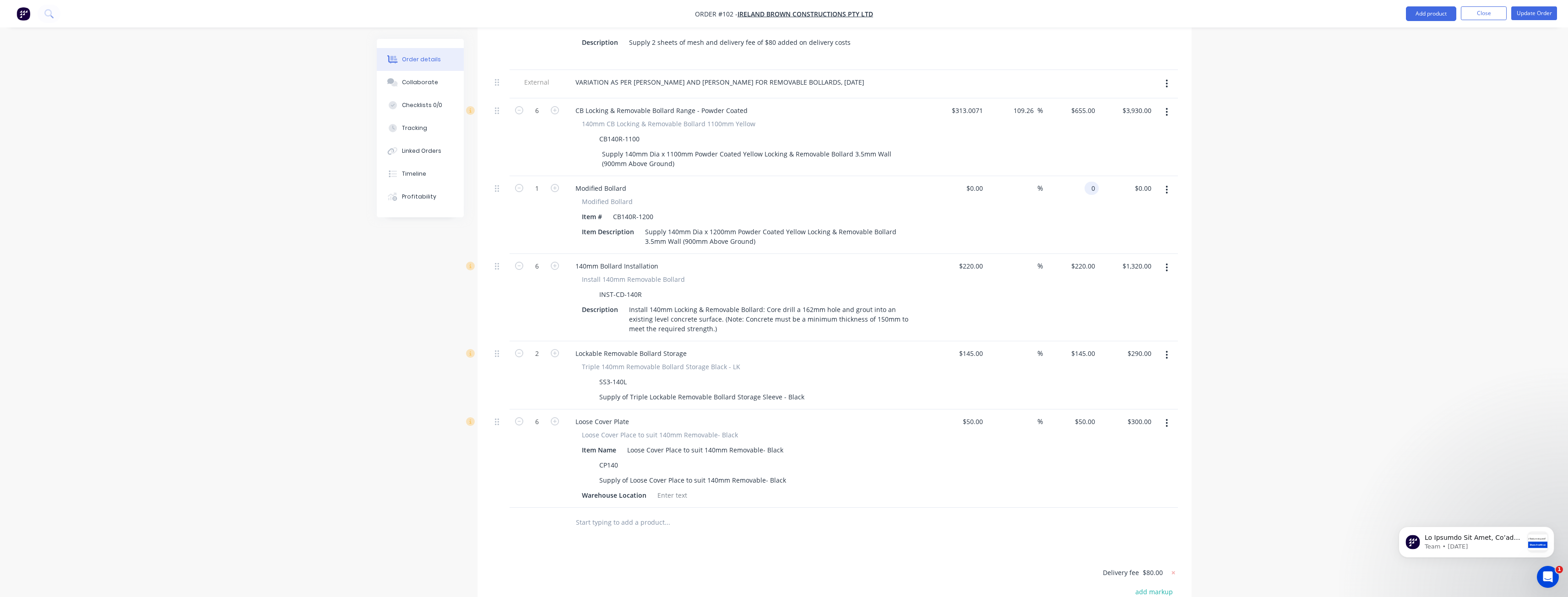
click at [1094, 181] on input "0" at bounding box center [1093, 188] width 10 height 13
type input "$655.00"
click at [800, 513] on div at bounding box center [705, 522] width 274 height 18
type input "6"
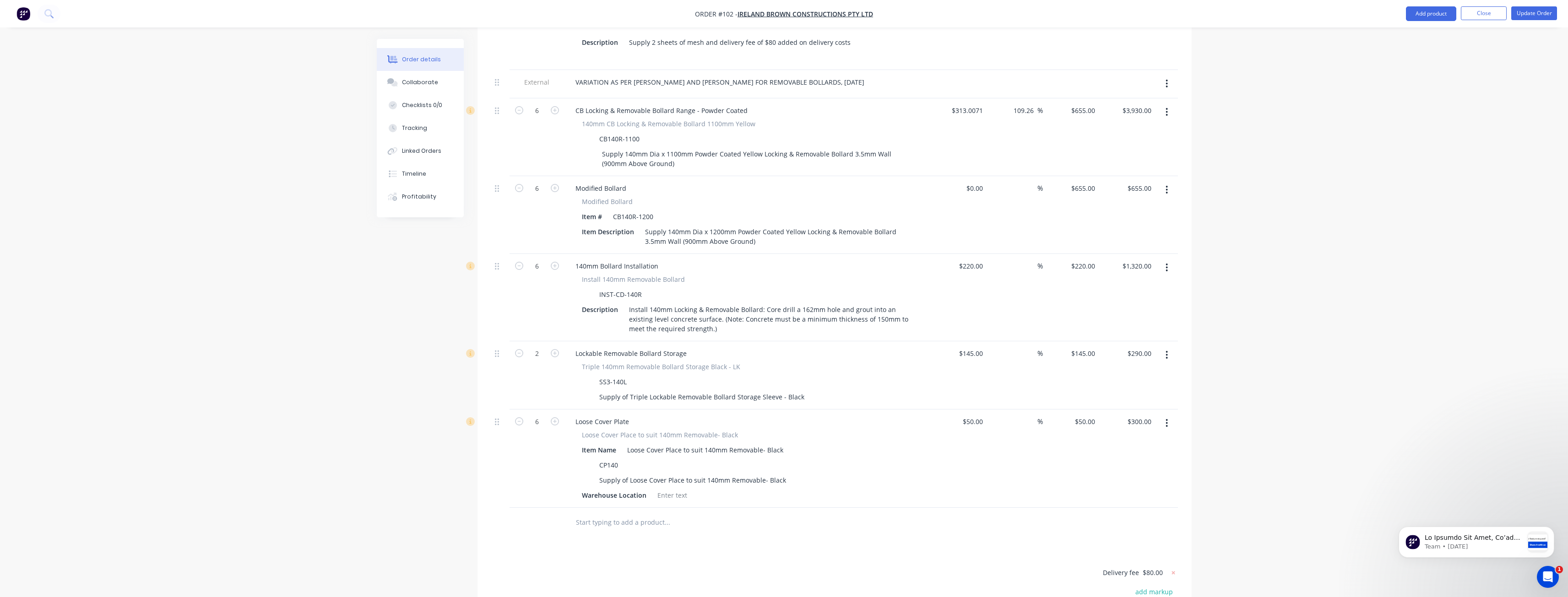
type input "$3,930.00"
drag, startPoint x: 520, startPoint y: 527, endPoint x: 527, endPoint y: 499, distance: 28.9
click at [520, 526] on div "Products Show / Hide columns Add product Qty Cost Markup Price Total 100 Wheel …" at bounding box center [834, 30] width 714 height 1446
click at [1166, 108] on icon "button" at bounding box center [1166, 112] width 2 height 8
click at [1103, 185] on div "Delete" at bounding box center [1134, 191] width 70 height 13
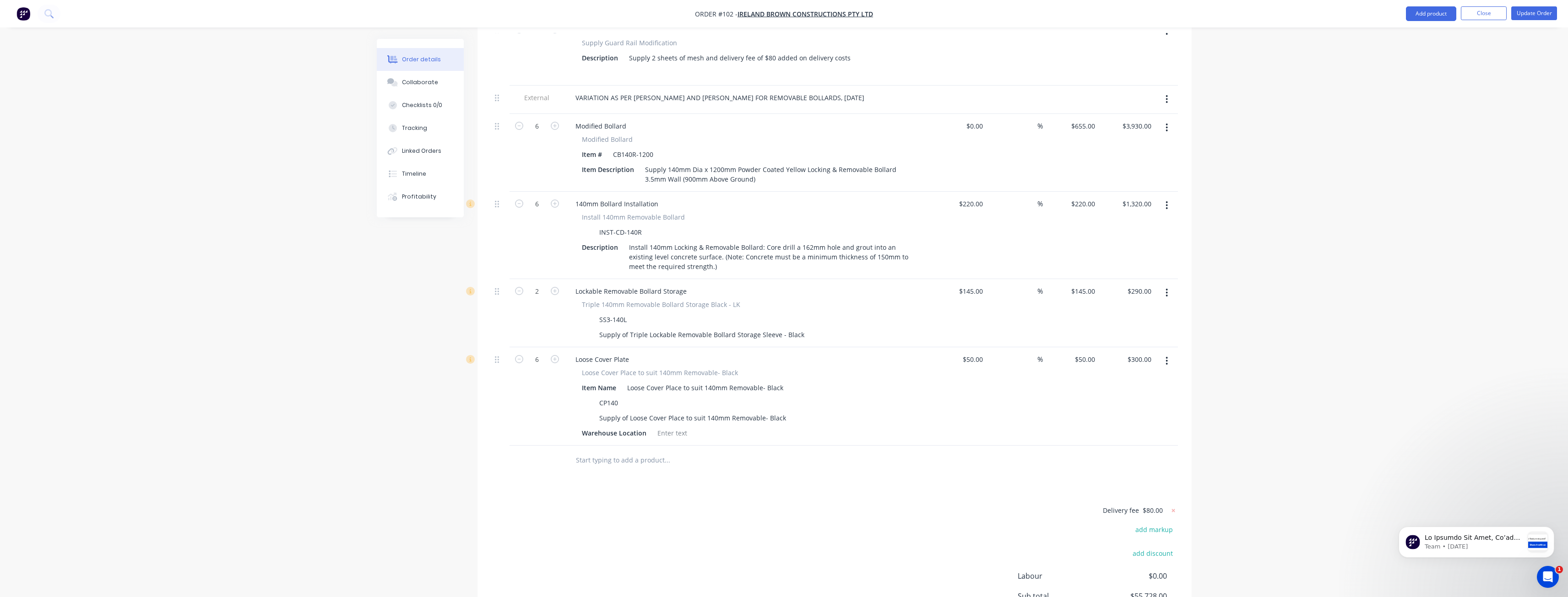
scroll to position [1010, 0]
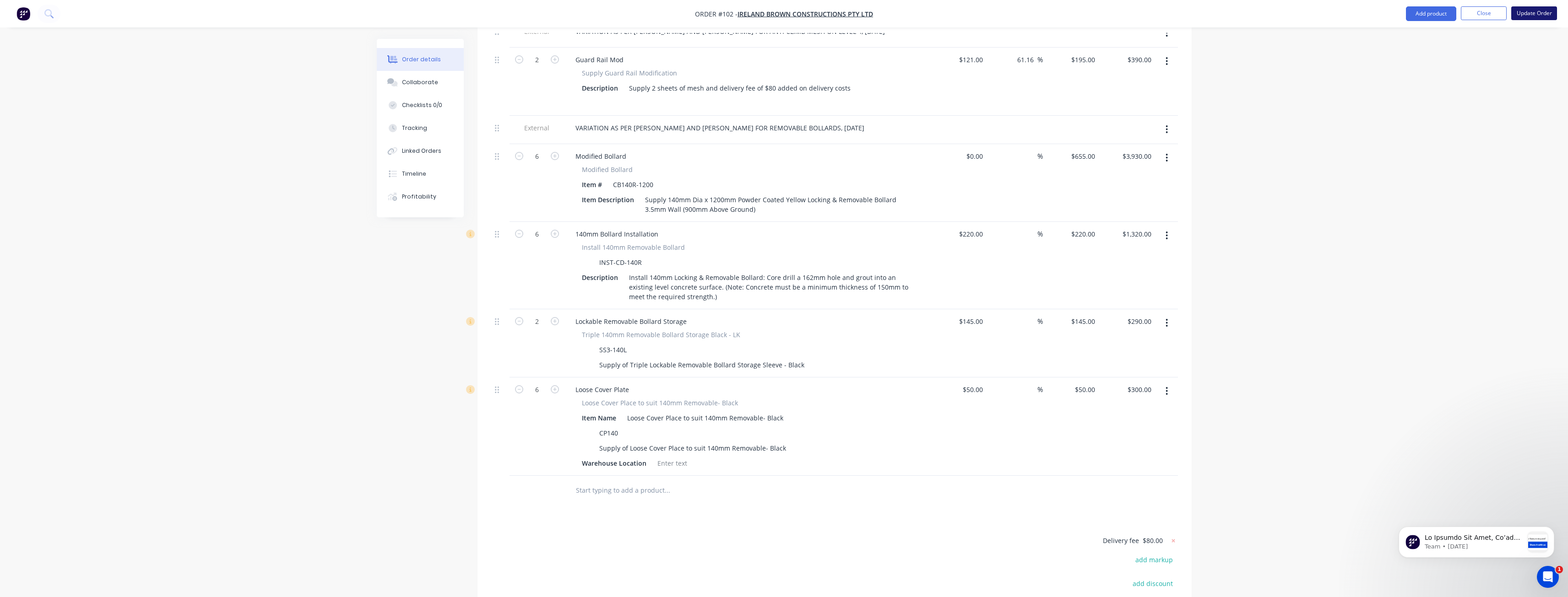
click at [1529, 12] on button "Update Order" at bounding box center [1534, 13] width 46 height 13
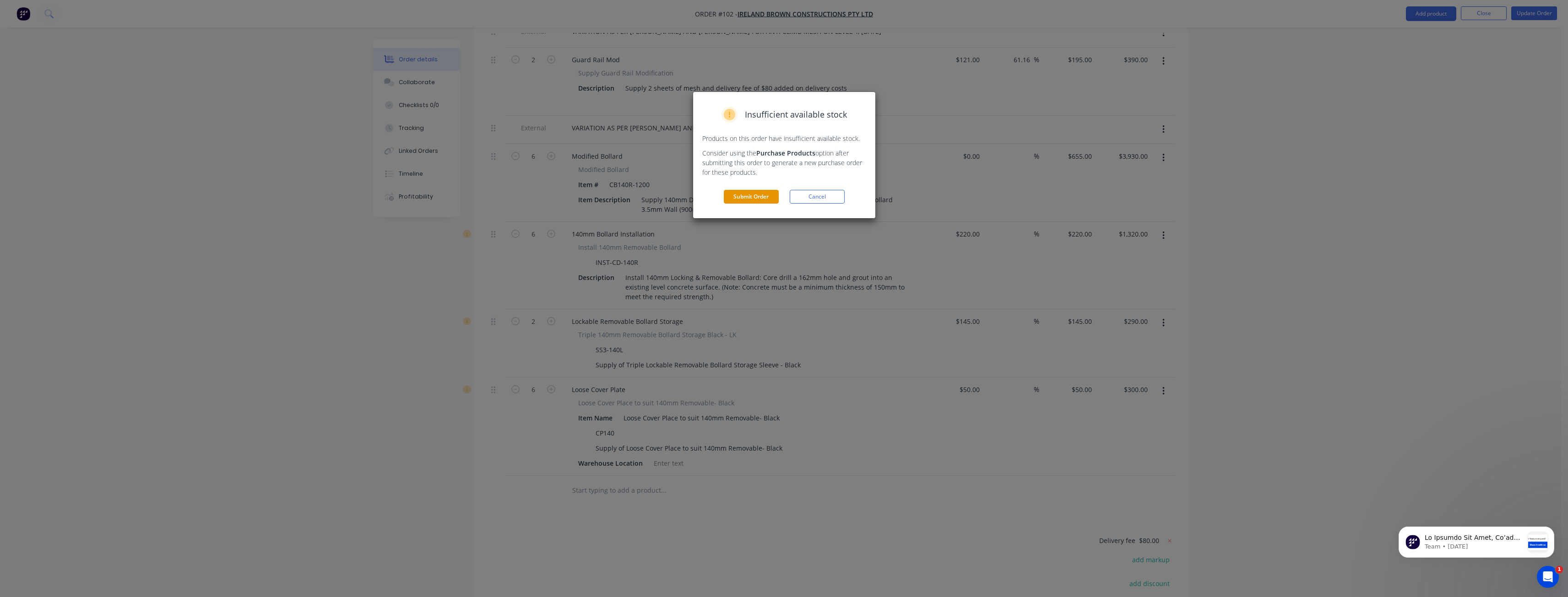
click at [740, 195] on button "Submit Order" at bounding box center [751, 197] width 55 height 13
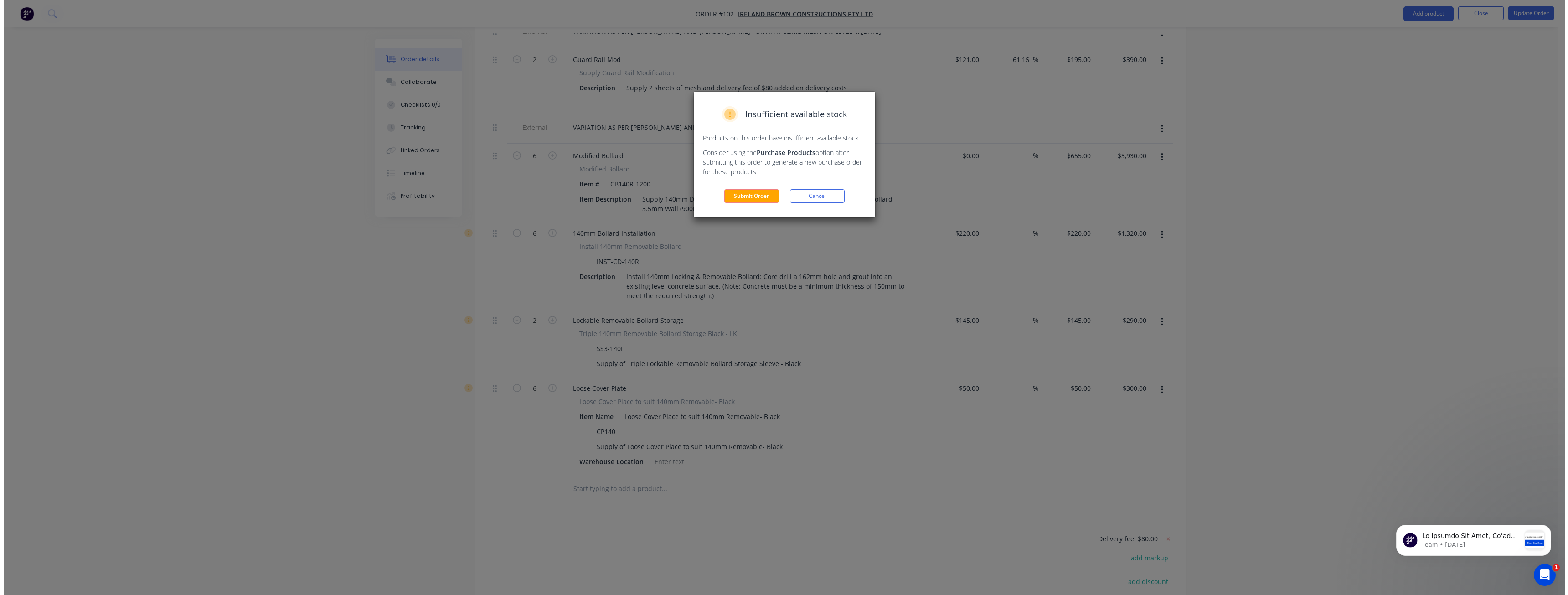
scroll to position [0, 0]
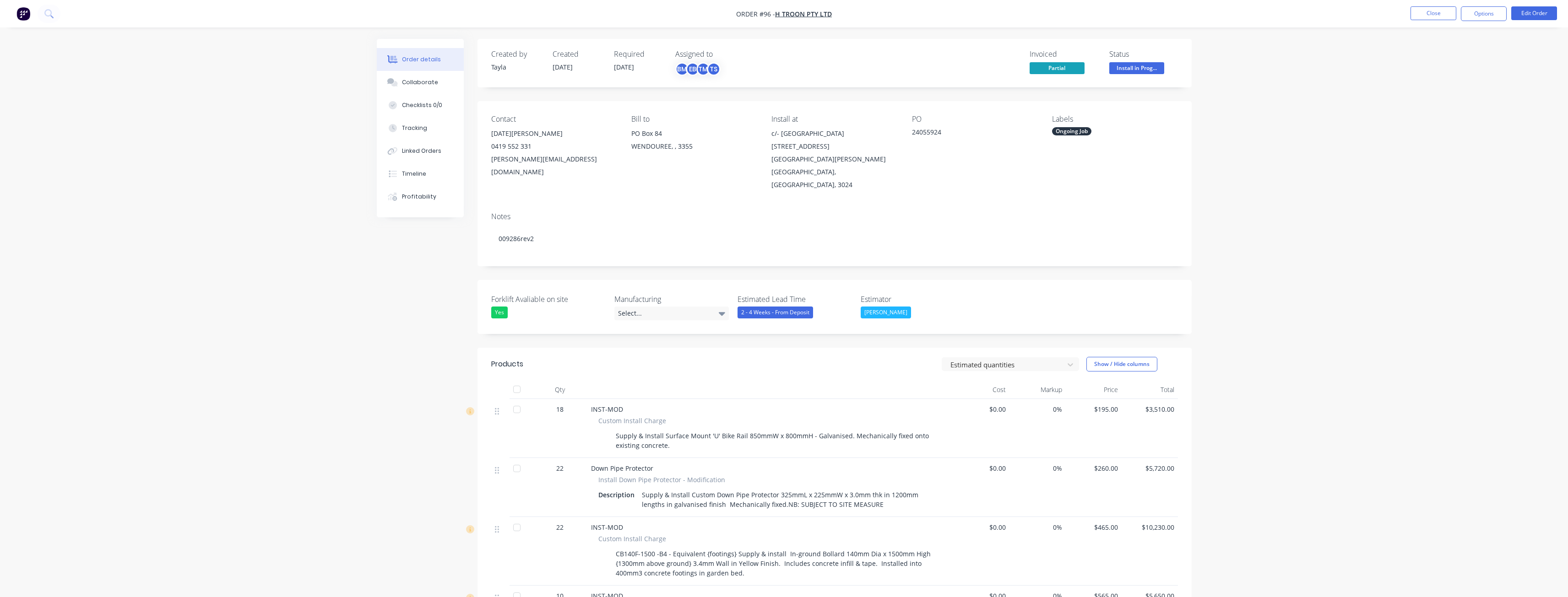
click at [26, 12] on img "button" at bounding box center [23, 13] width 13 height 13
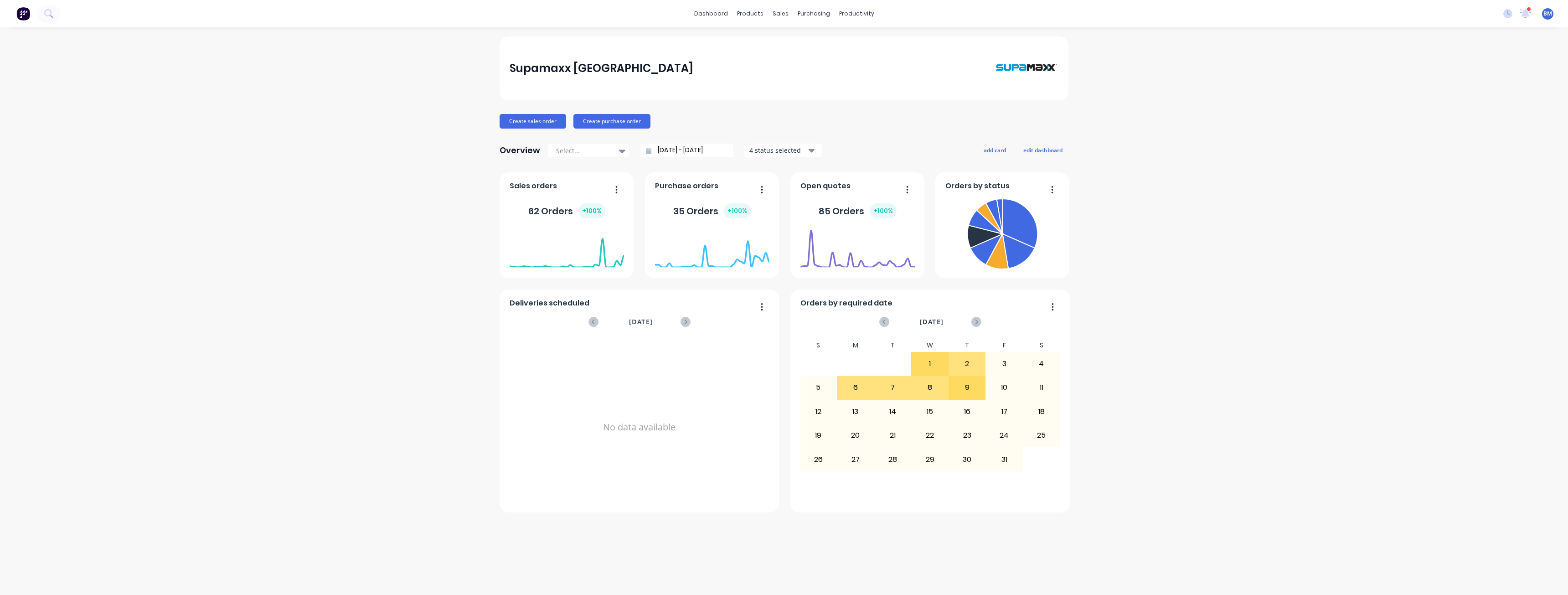
click at [253, 236] on div "Supamaxx Australia Create sales order Create purchase order Overview Select... …" at bounding box center [784, 311] width 1568 height 549
click at [404, 216] on div "Supamaxx Australia Create sales order Create purchase order Overview Select... …" at bounding box center [784, 311] width 1568 height 549
click at [420, 161] on div "Supamaxx Australia Create sales order Create purchase order Overview Select... …" at bounding box center [784, 311] width 1568 height 549
click at [415, 193] on div "Supamaxx Australia Create sales order Create purchase order Overview Select... …" at bounding box center [784, 311] width 1568 height 549
click at [320, 160] on div "Supamaxx Australia Create sales order Create purchase order Overview Select... …" at bounding box center [784, 311] width 1568 height 549
